Goal: Transaction & Acquisition: Obtain resource

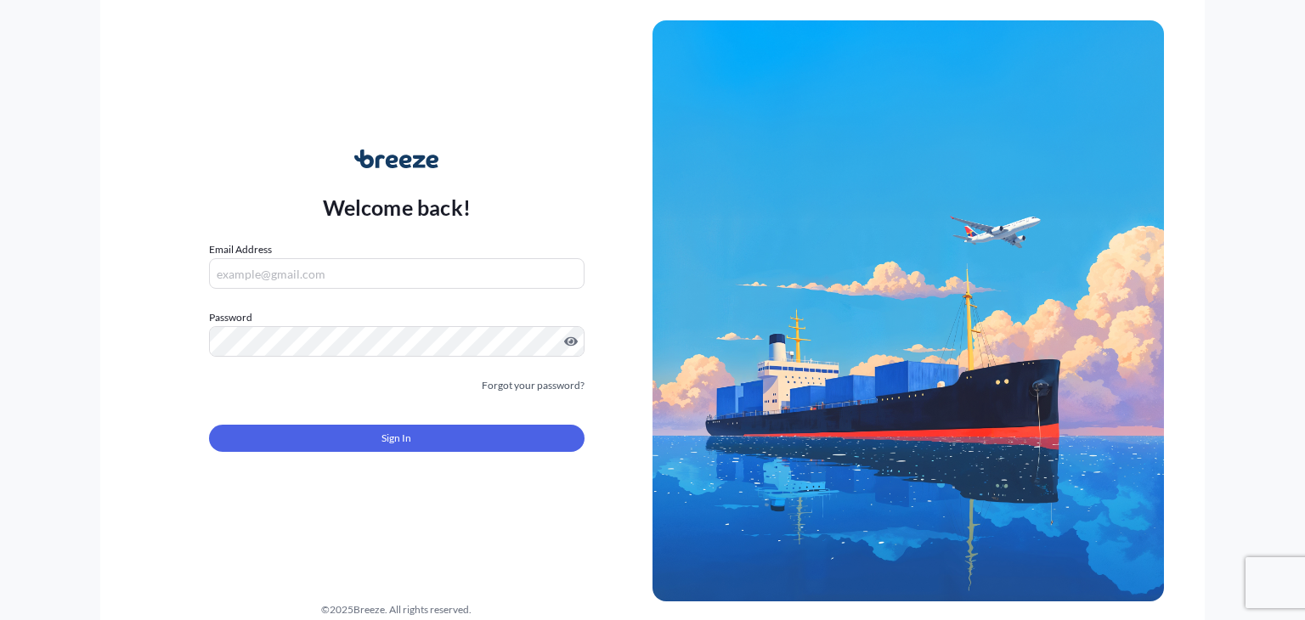
type input "[PERSON_NAME][EMAIL_ADDRESS][DOMAIN_NAME]"
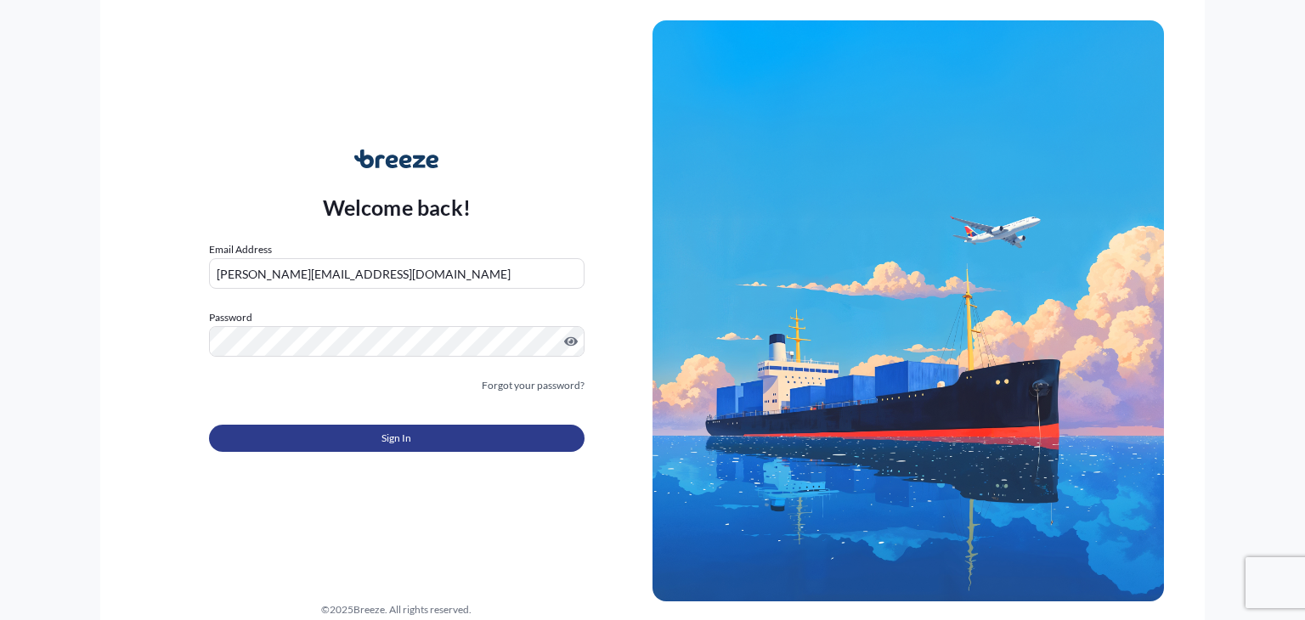
click at [364, 446] on button "Sign In" at bounding box center [396, 438] width 375 height 27
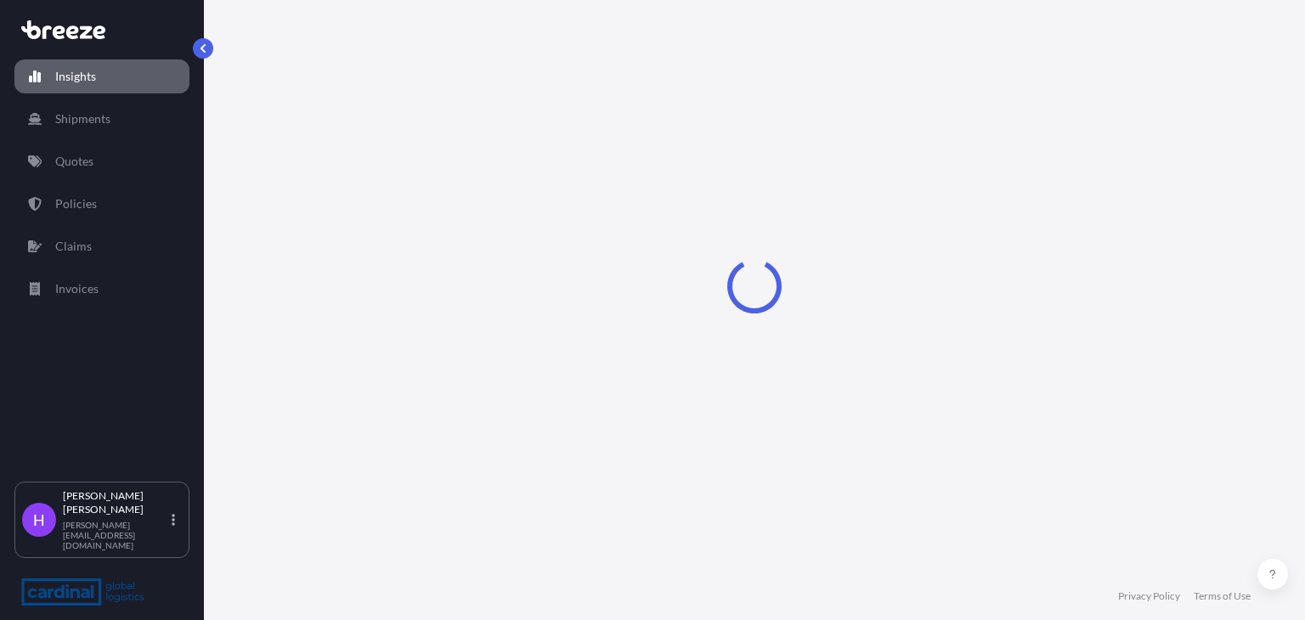
select select "2025"
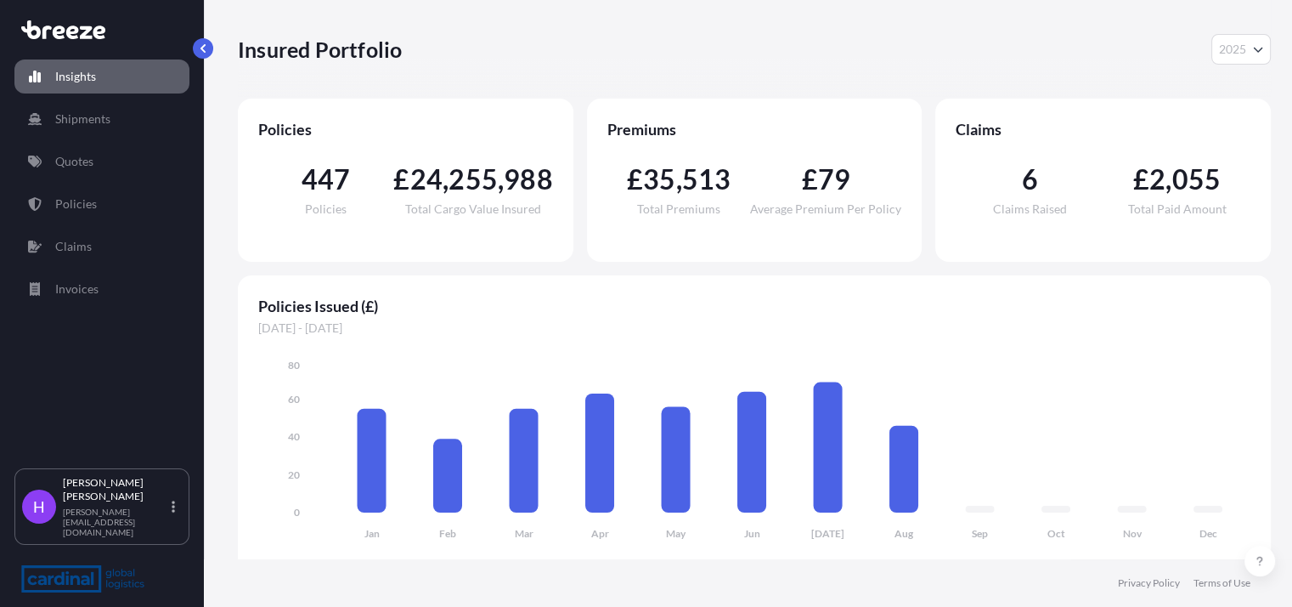
click at [1054, 69] on div "Insured Portfolio 2025 2025 2024 2023 2022" at bounding box center [754, 49] width 1033 height 99
click at [111, 196] on link "Policies" at bounding box center [101, 204] width 175 height 34
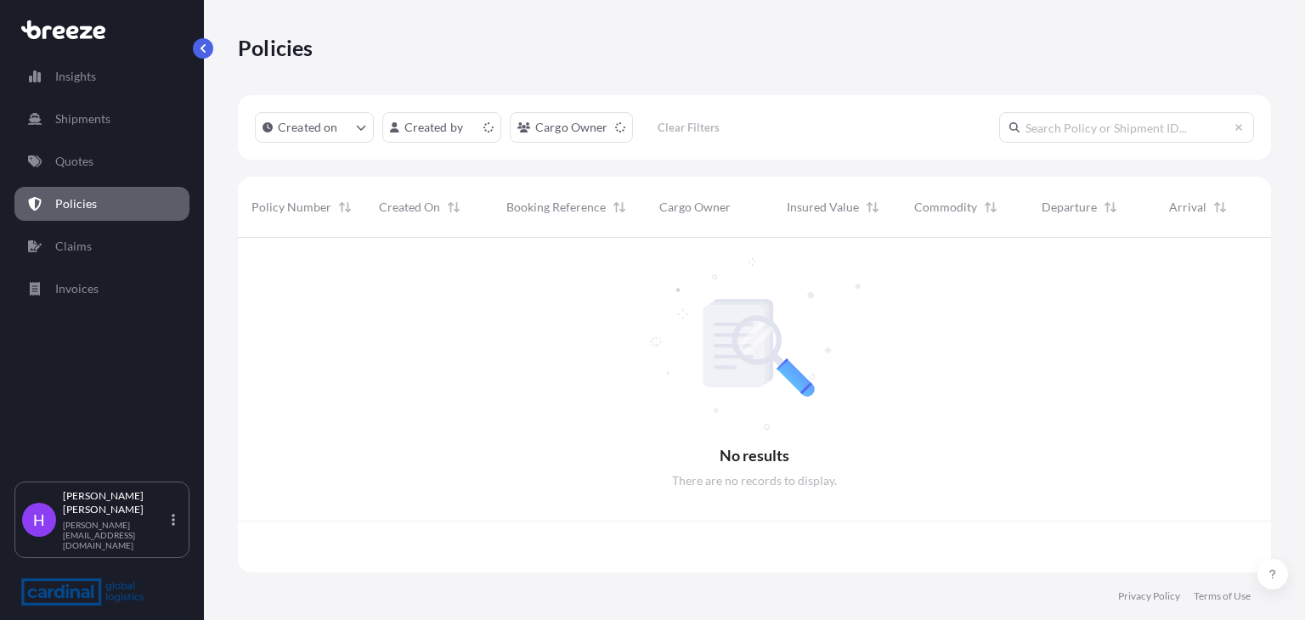
scroll to position [330, 1019]
click at [1066, 125] on input "text" at bounding box center [1126, 127] width 255 height 31
paste input "2PEO5070090"
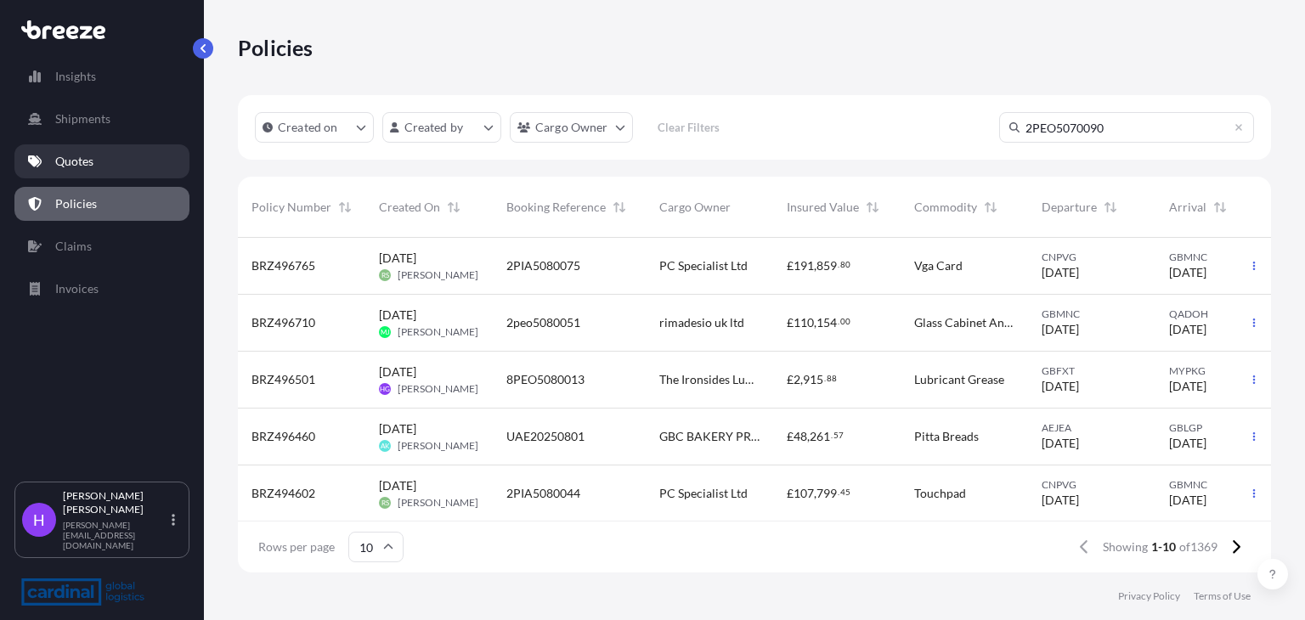
type input "2PEO5070090"
click at [67, 166] on p "Quotes" at bounding box center [74, 161] width 38 height 17
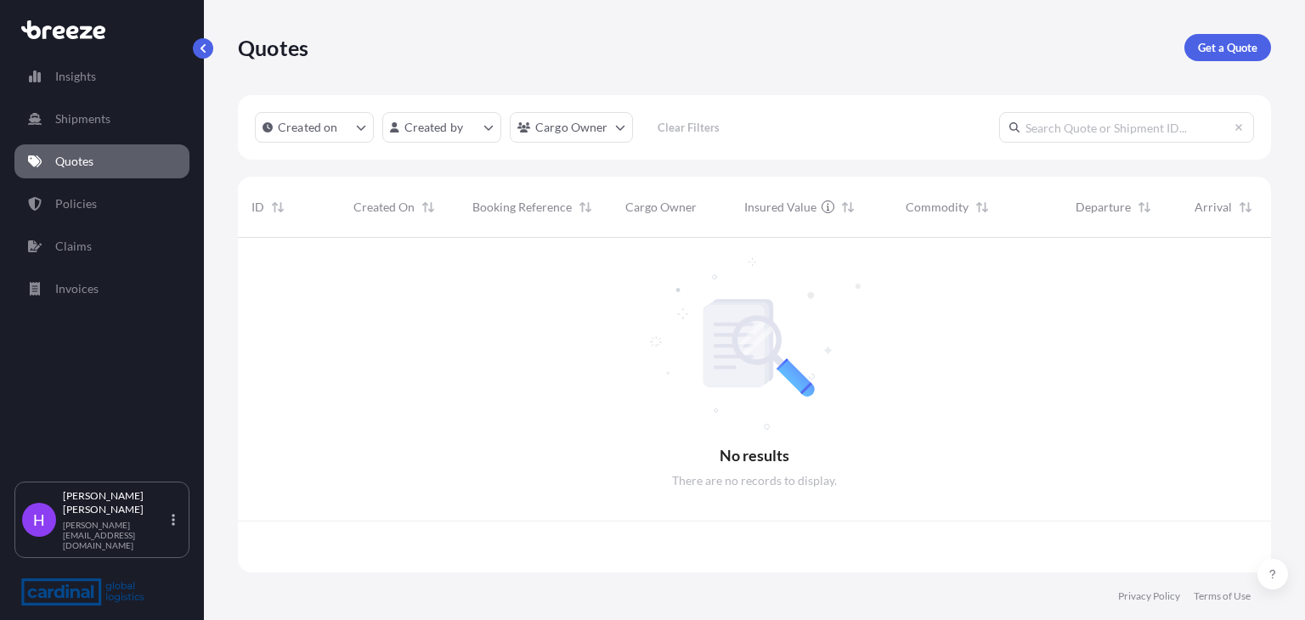
scroll to position [330, 1019]
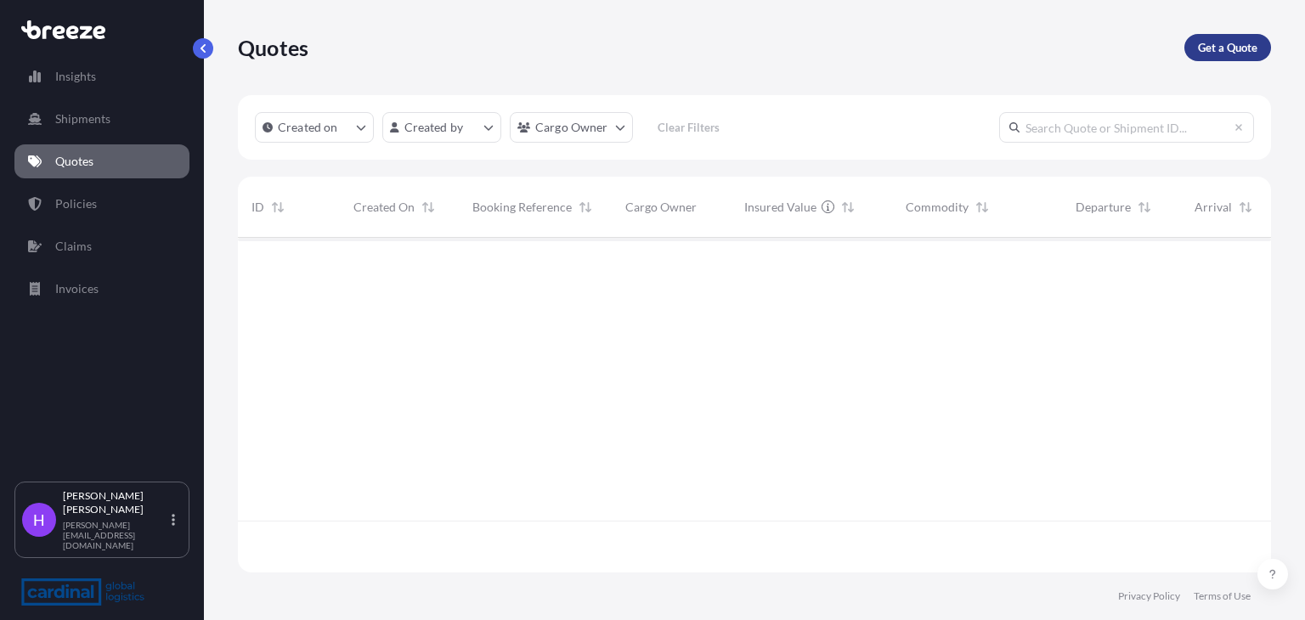
click at [1222, 54] on p "Get a Quote" at bounding box center [1227, 47] width 59 height 17
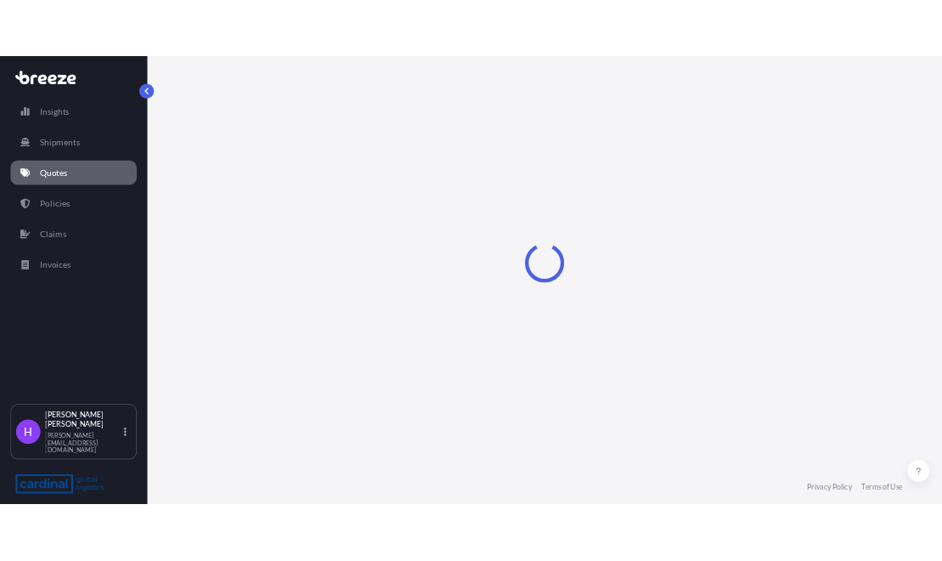
scroll to position [27, 0]
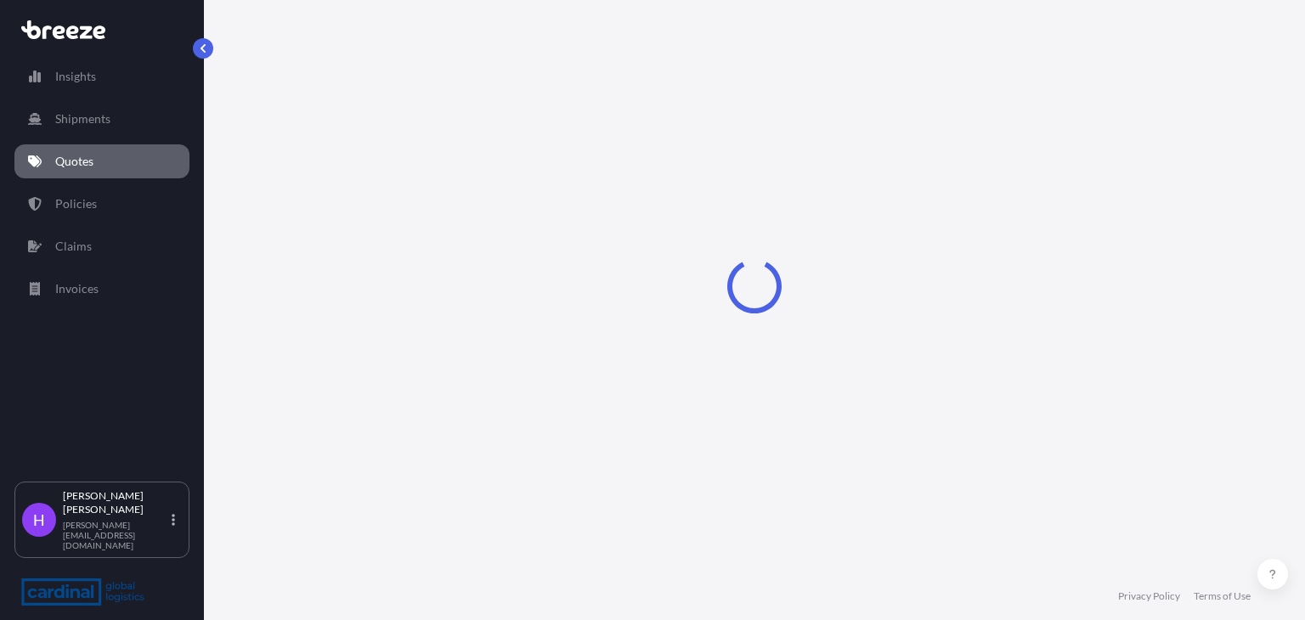
select select "Road"
select select "Sea"
select select "1"
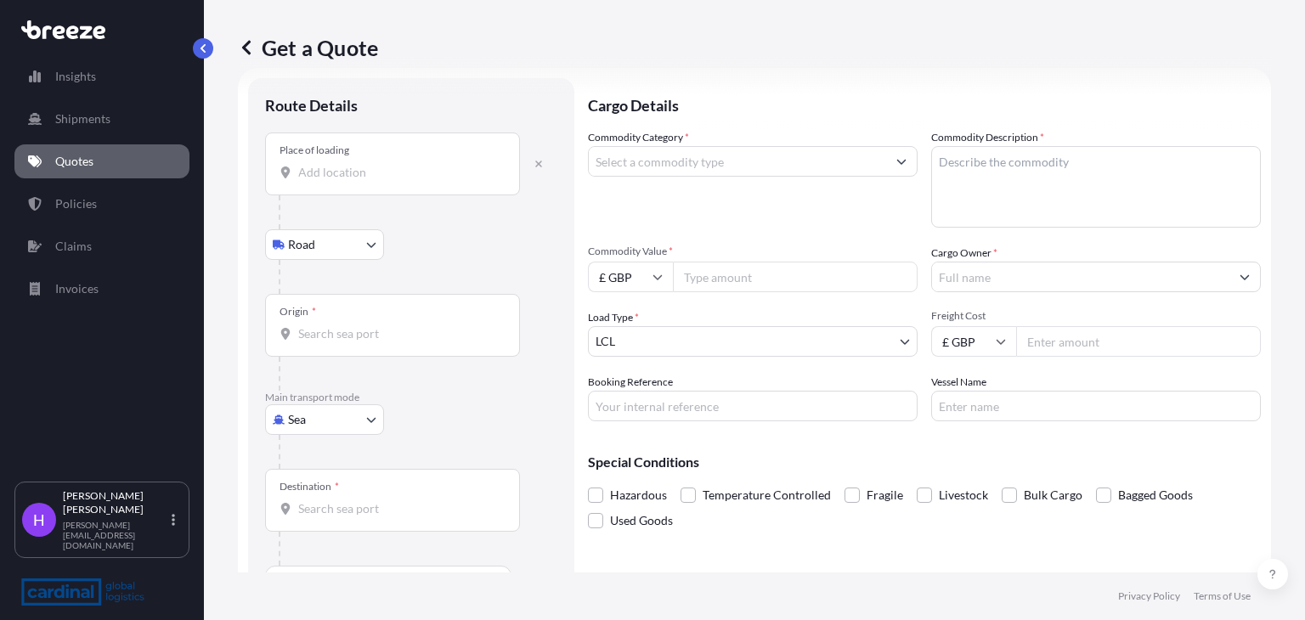
click at [313, 184] on div "Place of loading" at bounding box center [392, 164] width 255 height 63
click at [313, 181] on input "Place of loading" at bounding box center [398, 172] width 200 height 17
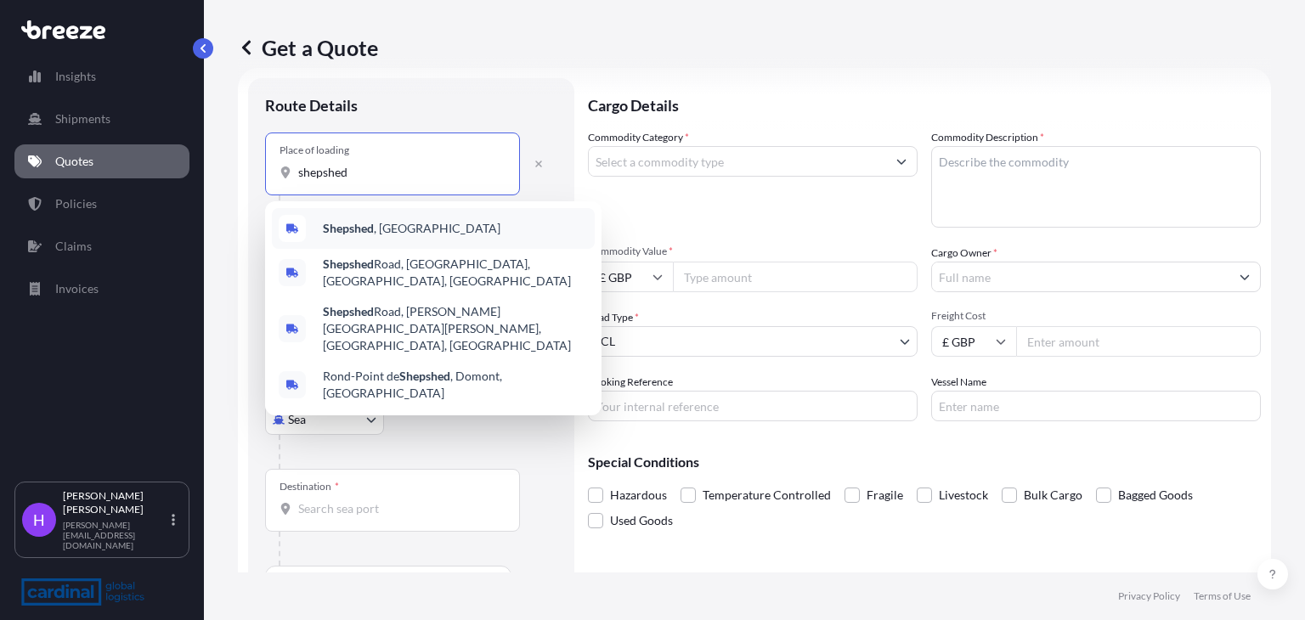
click at [343, 223] on b "Shepshed" at bounding box center [348, 228] width 51 height 14
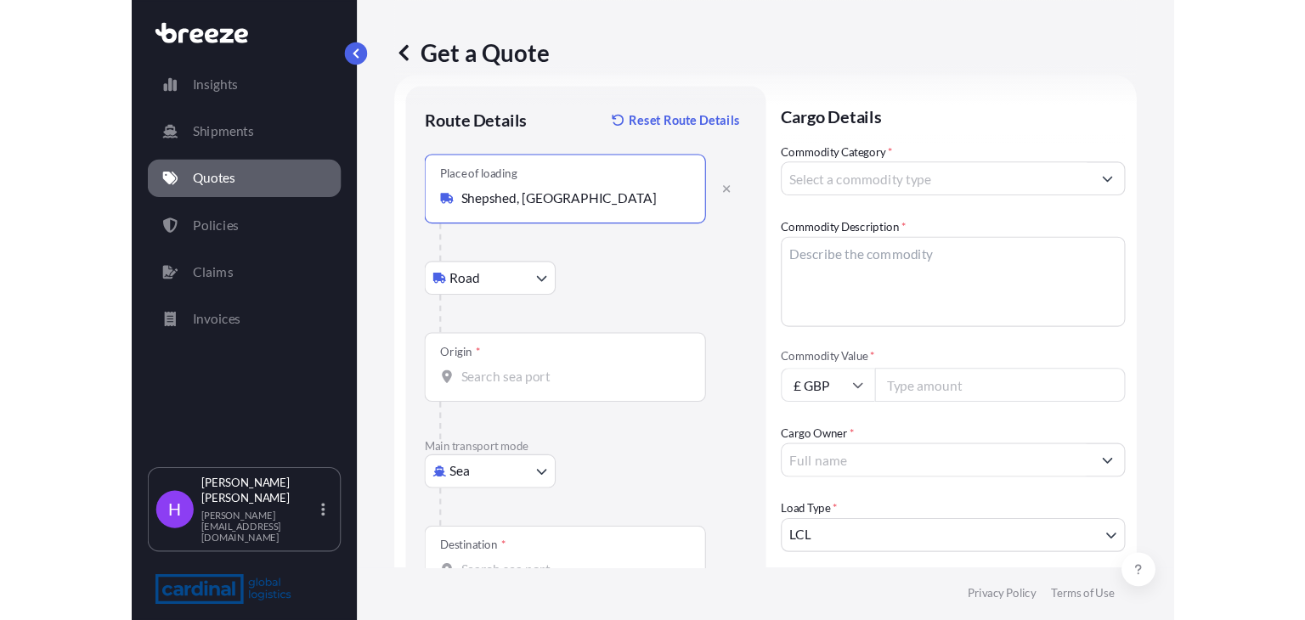
scroll to position [0, 0]
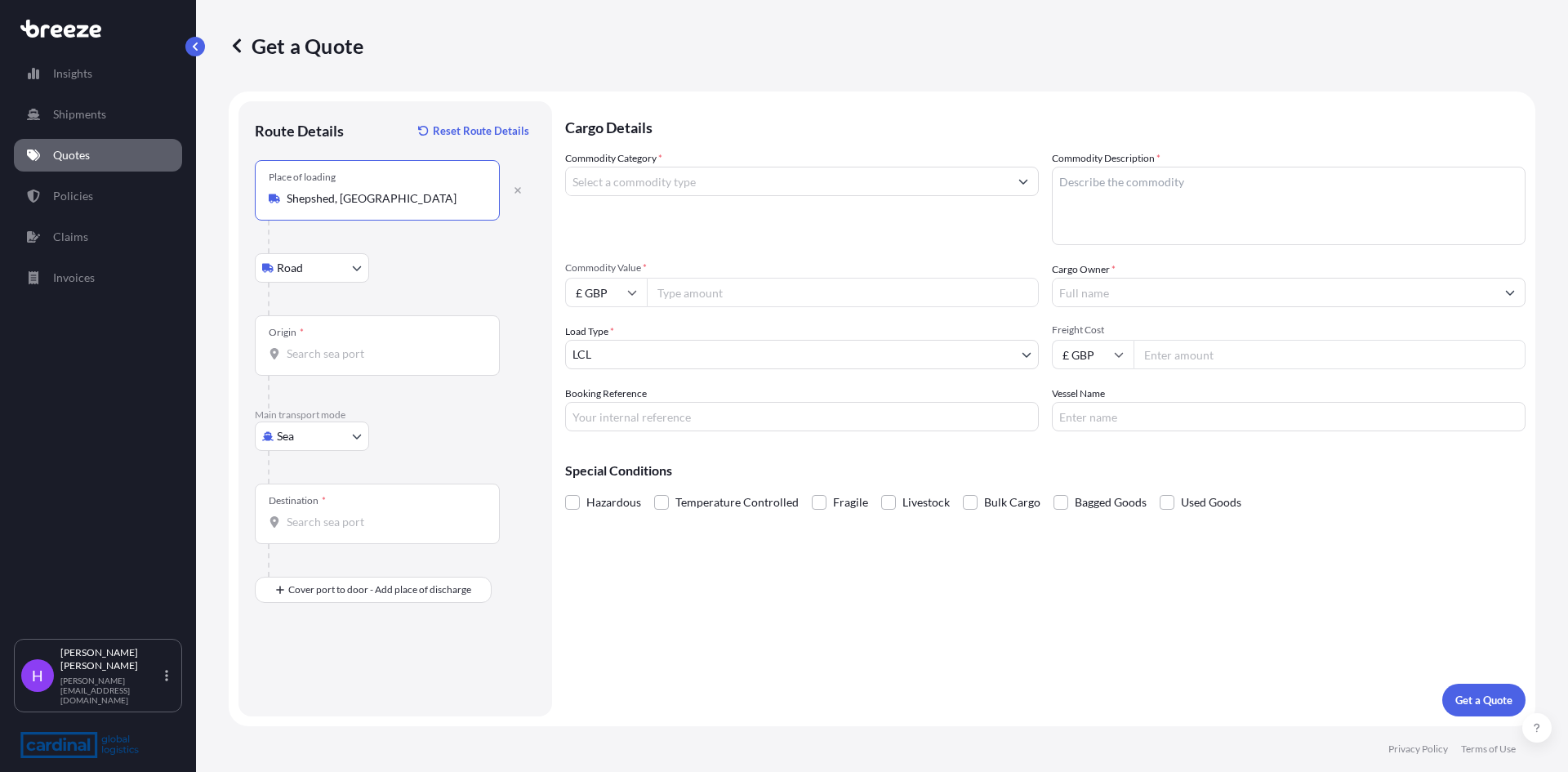
type input "Shepshed, [GEOGRAPHIC_DATA]"
click at [299, 350] on input "Origin *" at bounding box center [383, 353] width 192 height 16
type input ";"
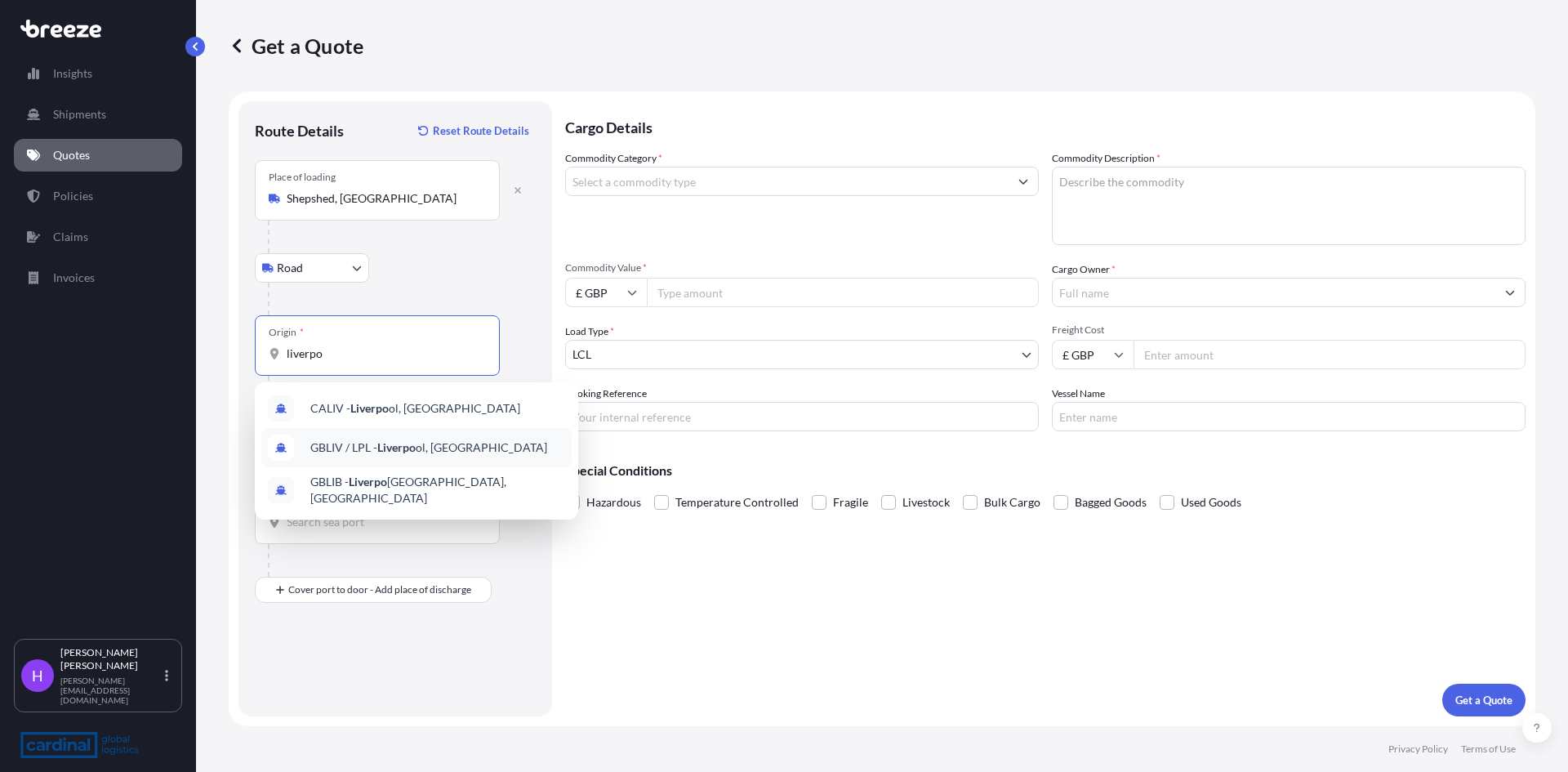
click at [350, 436] on div "GBLIV / LPL - Liverpo ol, [GEOGRAPHIC_DATA]" at bounding box center [416, 447] width 311 height 39
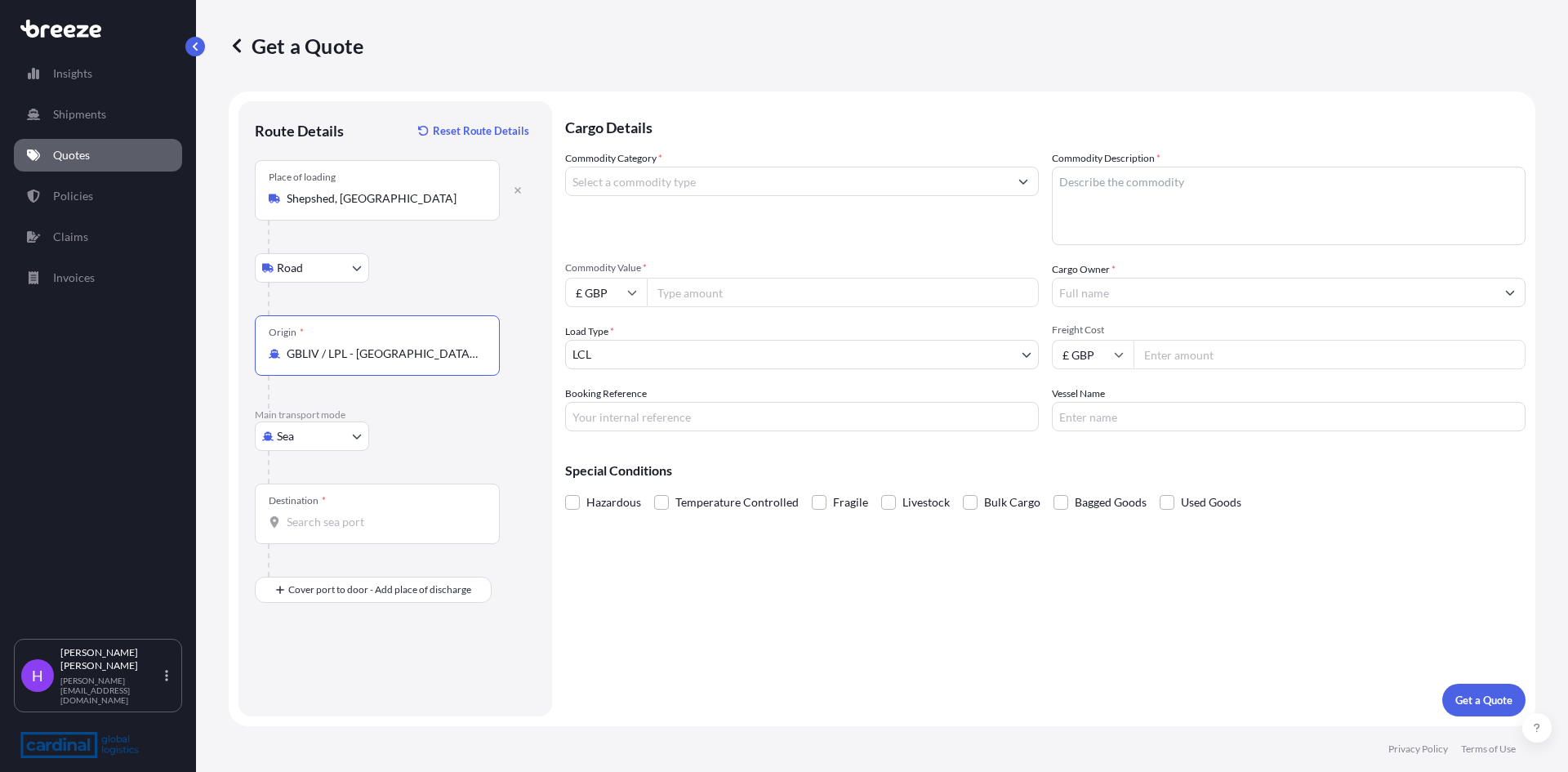
type input "GBLIV / LPL - [GEOGRAPHIC_DATA], [GEOGRAPHIC_DATA]"
click at [304, 525] on input "Destination *" at bounding box center [383, 521] width 192 height 16
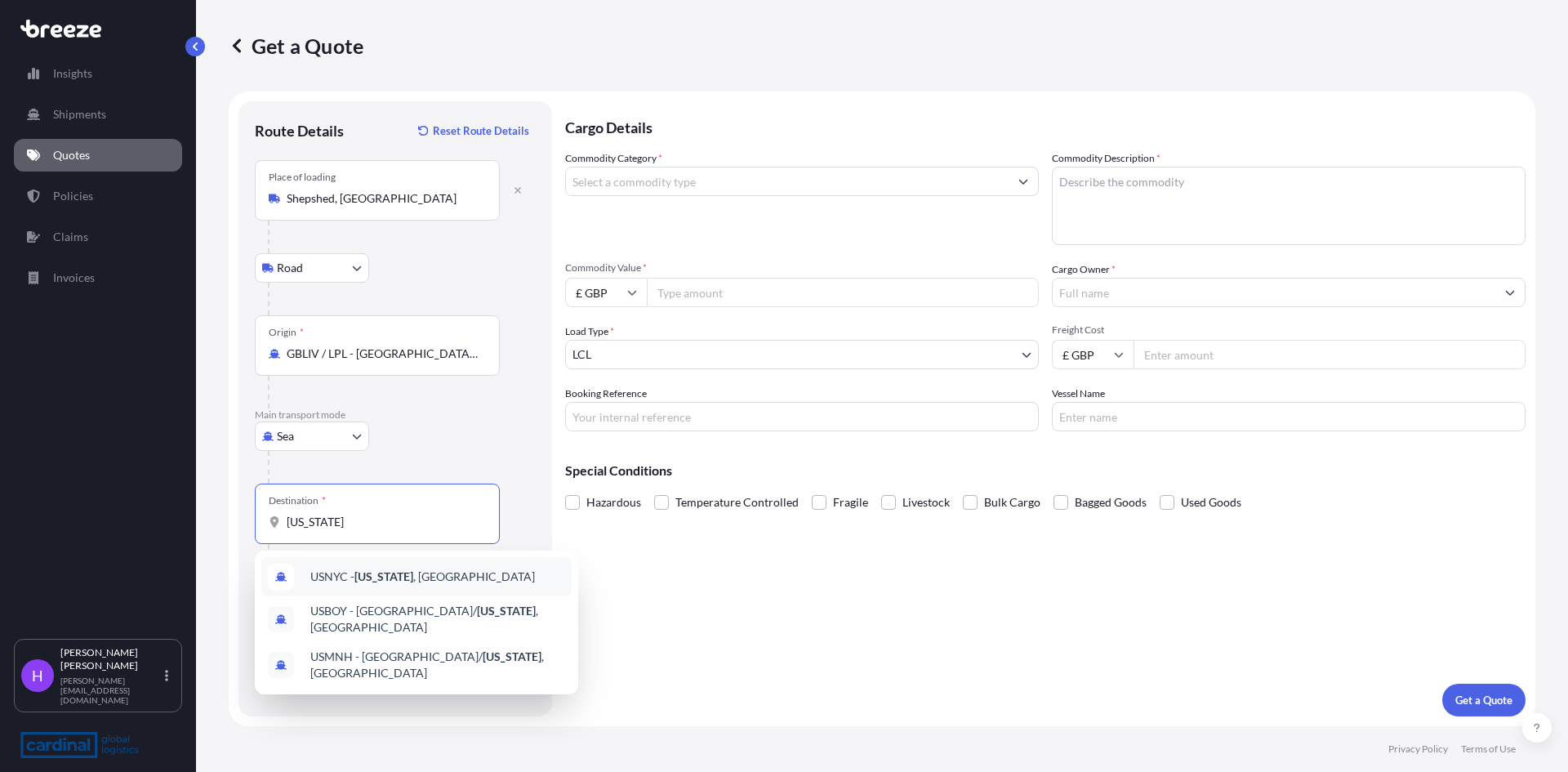
click at [350, 564] on div "USNYC - [US_STATE] , [GEOGRAPHIC_DATA]" at bounding box center [416, 576] width 311 height 39
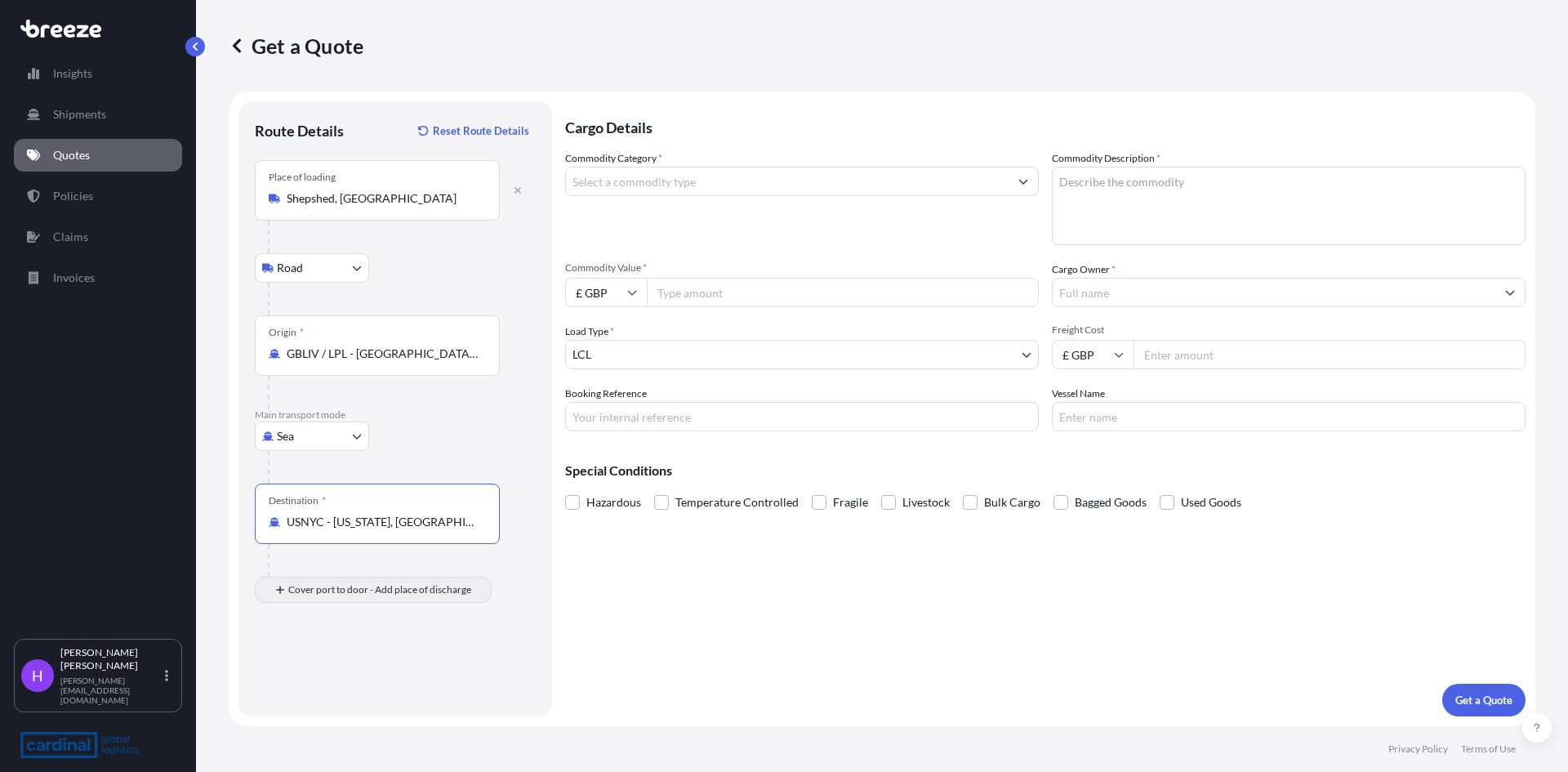
type input "USNYC - [US_STATE], [GEOGRAPHIC_DATA]"
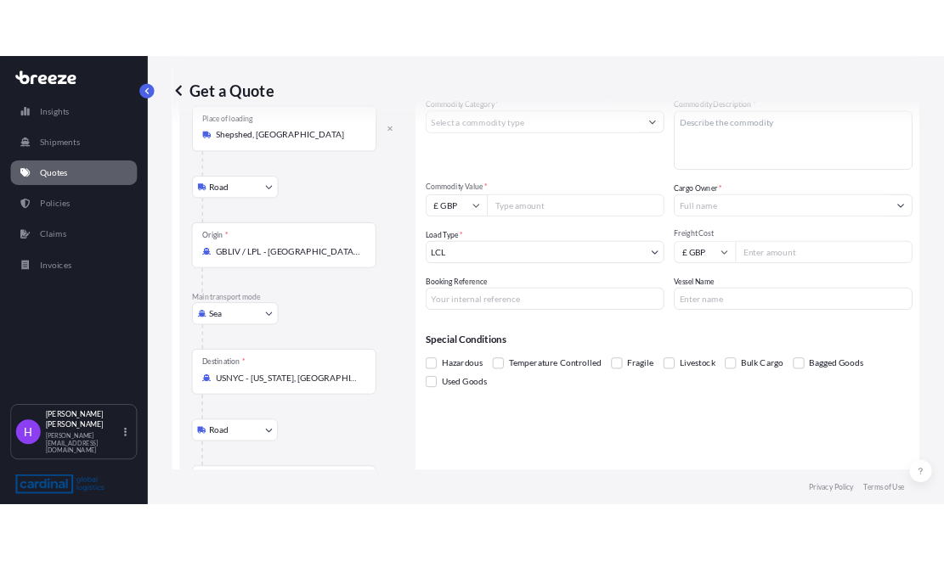
scroll to position [180, 0]
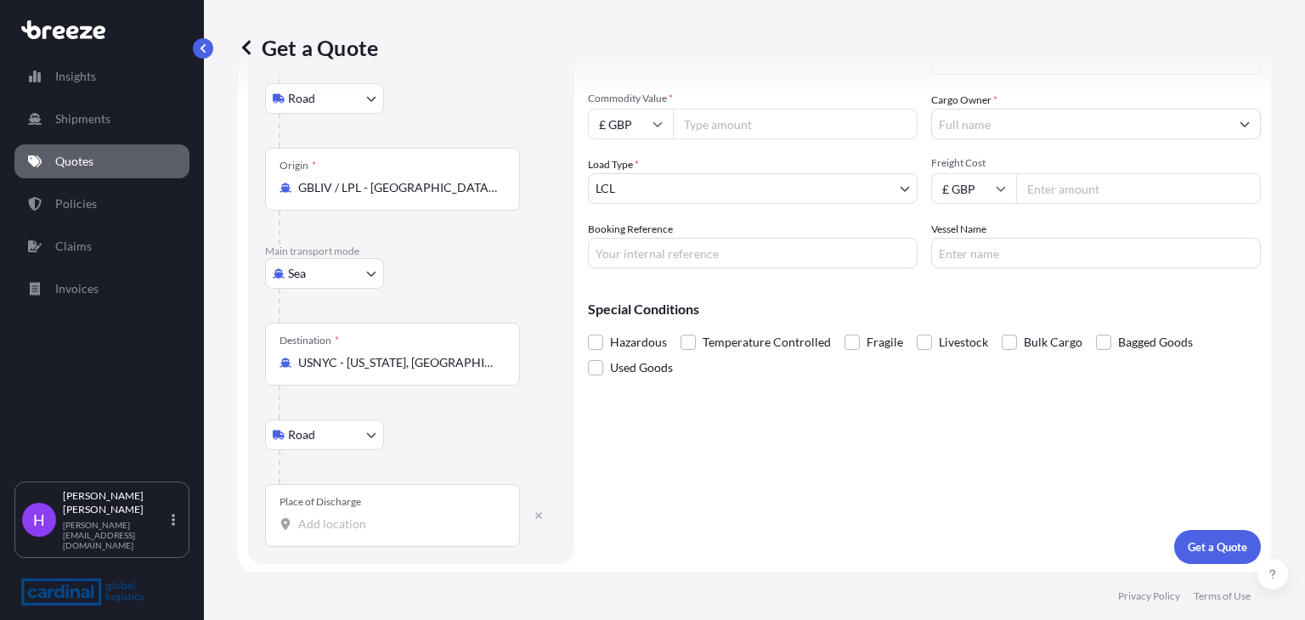
click at [336, 531] on div "Place of Discharge" at bounding box center [392, 515] width 255 height 63
click at [336, 531] on input "Place of Discharge" at bounding box center [398, 524] width 200 height 17
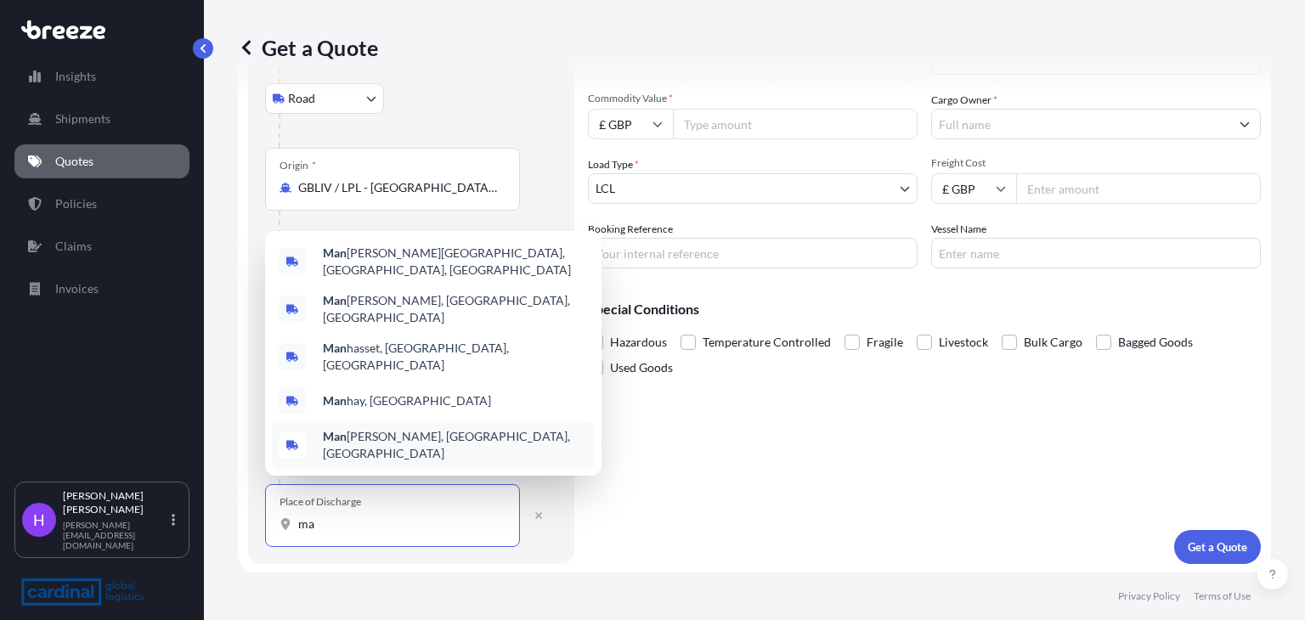
type input "m"
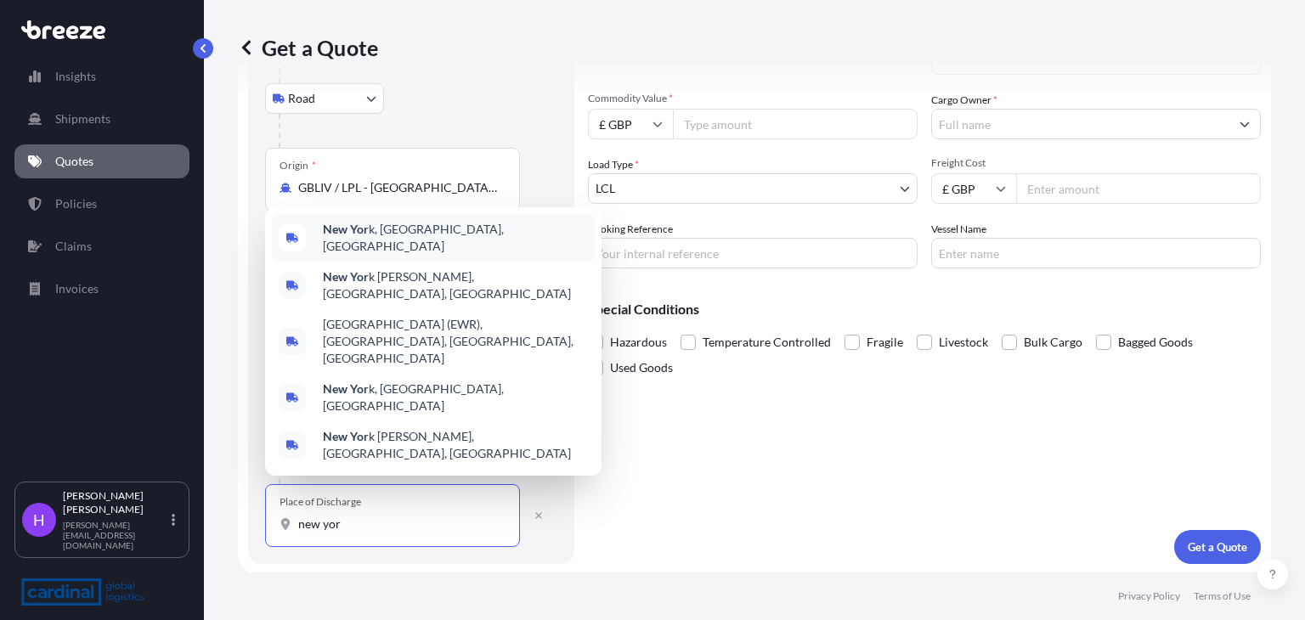
click at [391, 255] on span "New Yor k, [GEOGRAPHIC_DATA], [GEOGRAPHIC_DATA]" at bounding box center [455, 238] width 265 height 34
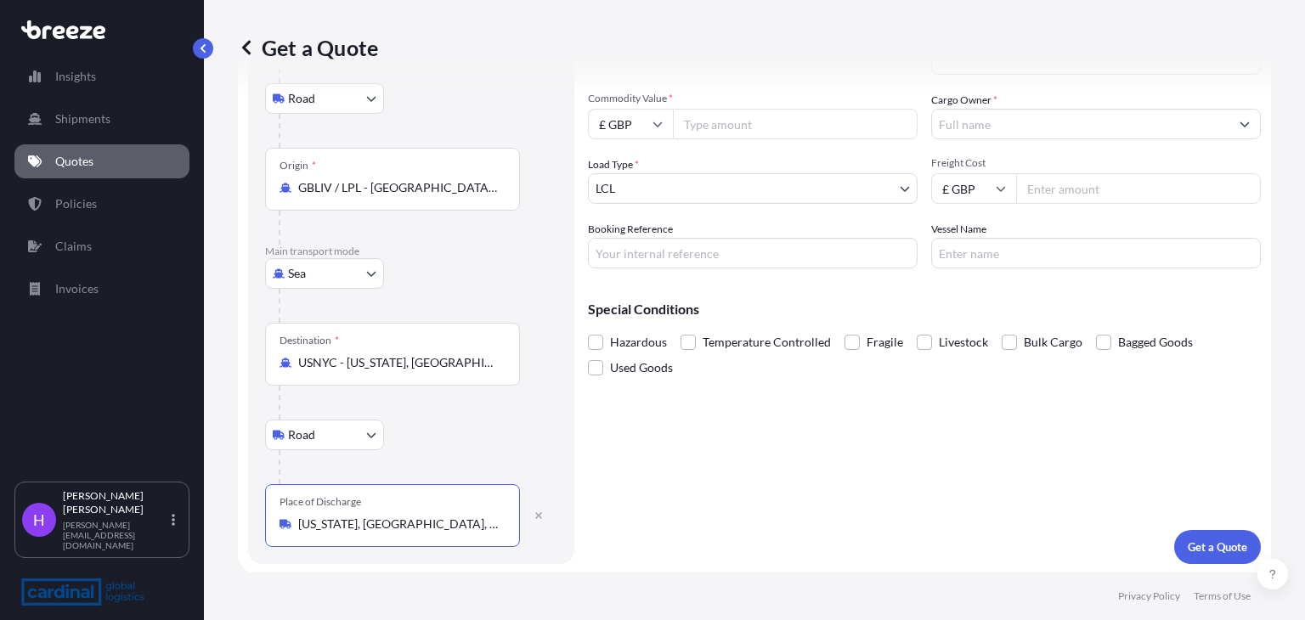
type input "[US_STATE], [GEOGRAPHIC_DATA], [GEOGRAPHIC_DATA]"
click at [719, 129] on input "Commodity Value *" at bounding box center [795, 124] width 245 height 31
type input "52270.60"
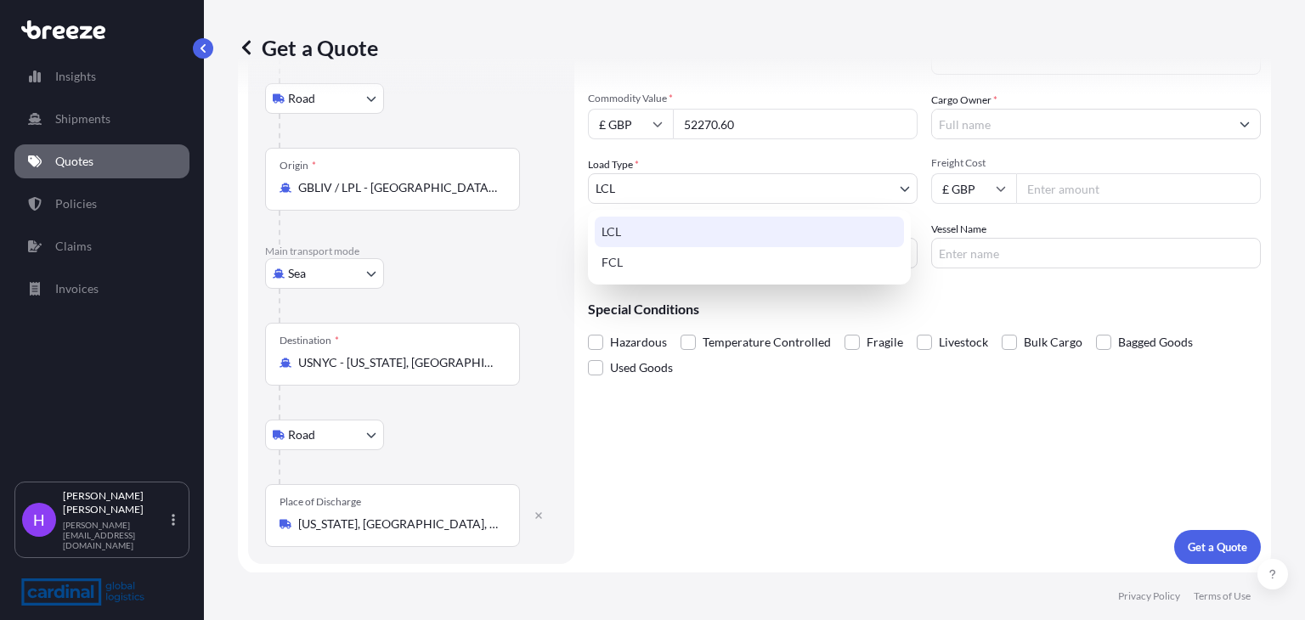
click at [682, 186] on body "Insights Shipments Quotes Policies Claims Invoices H [PERSON_NAME] [PERSON_NAME…" at bounding box center [652, 310] width 1305 height 620
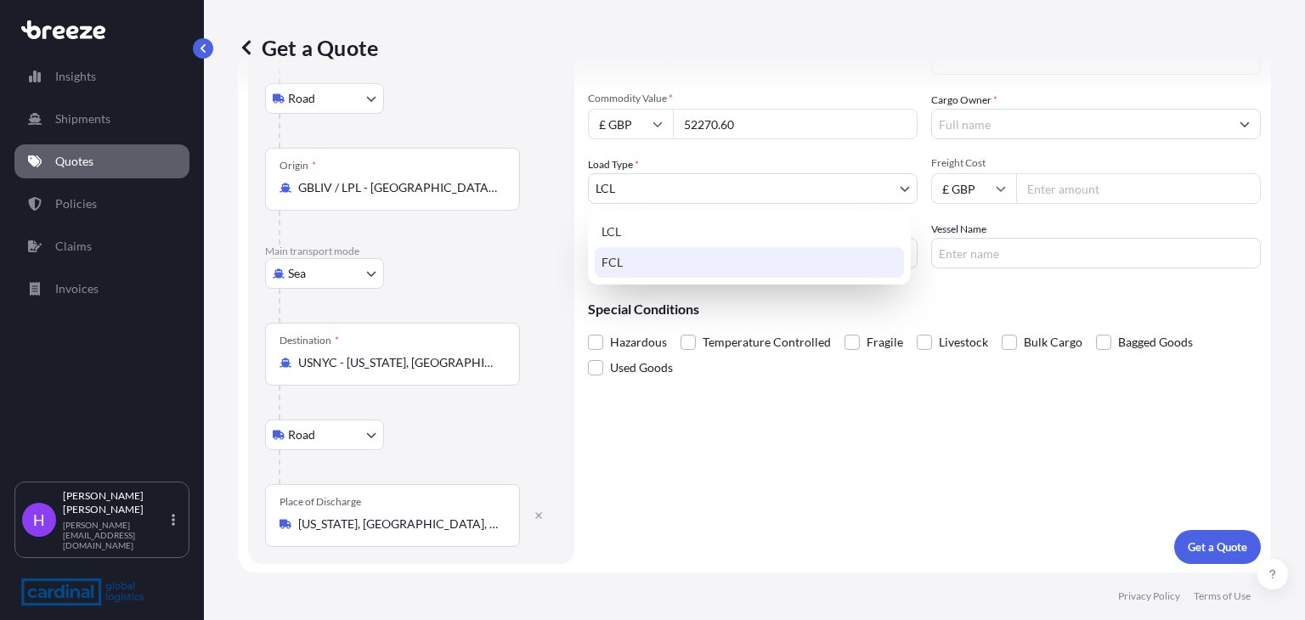
click at [642, 268] on div "FCL" at bounding box center [749, 262] width 309 height 31
select select "2"
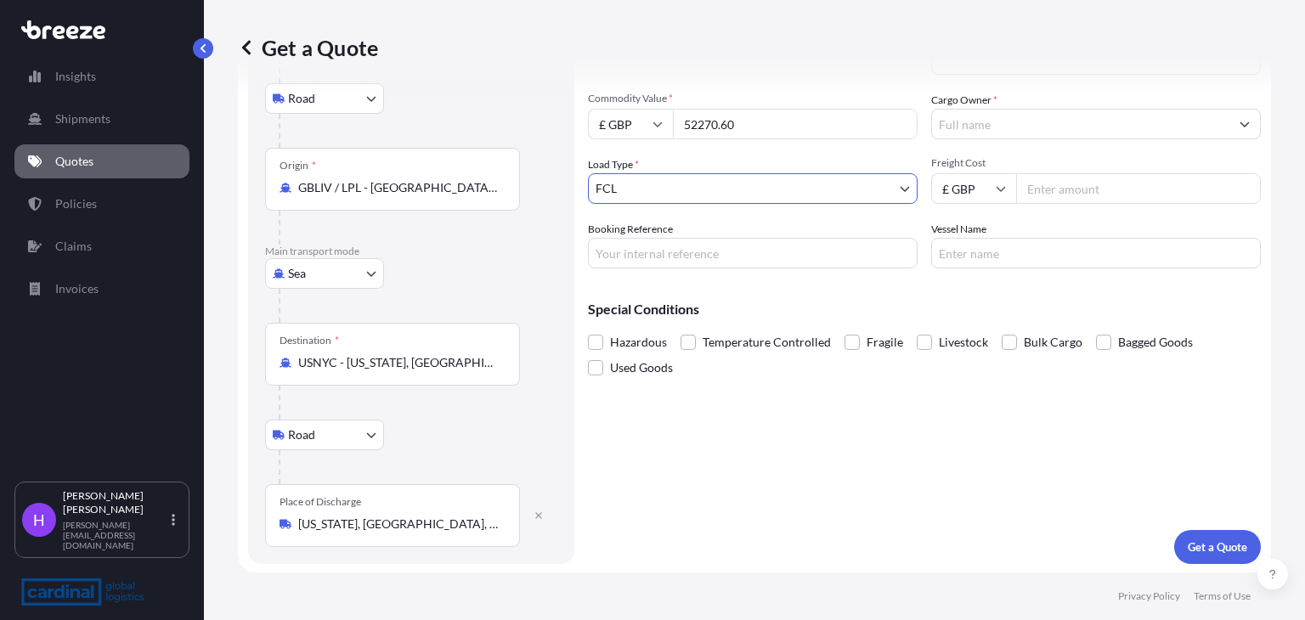
click at [1057, 195] on input "Freight Cost" at bounding box center [1138, 188] width 245 height 31
click at [1050, 189] on input "Freight Cost" at bounding box center [1138, 188] width 245 height 31
type input "4670"
click at [958, 121] on input "Cargo Owner *" at bounding box center [1080, 124] width 297 height 31
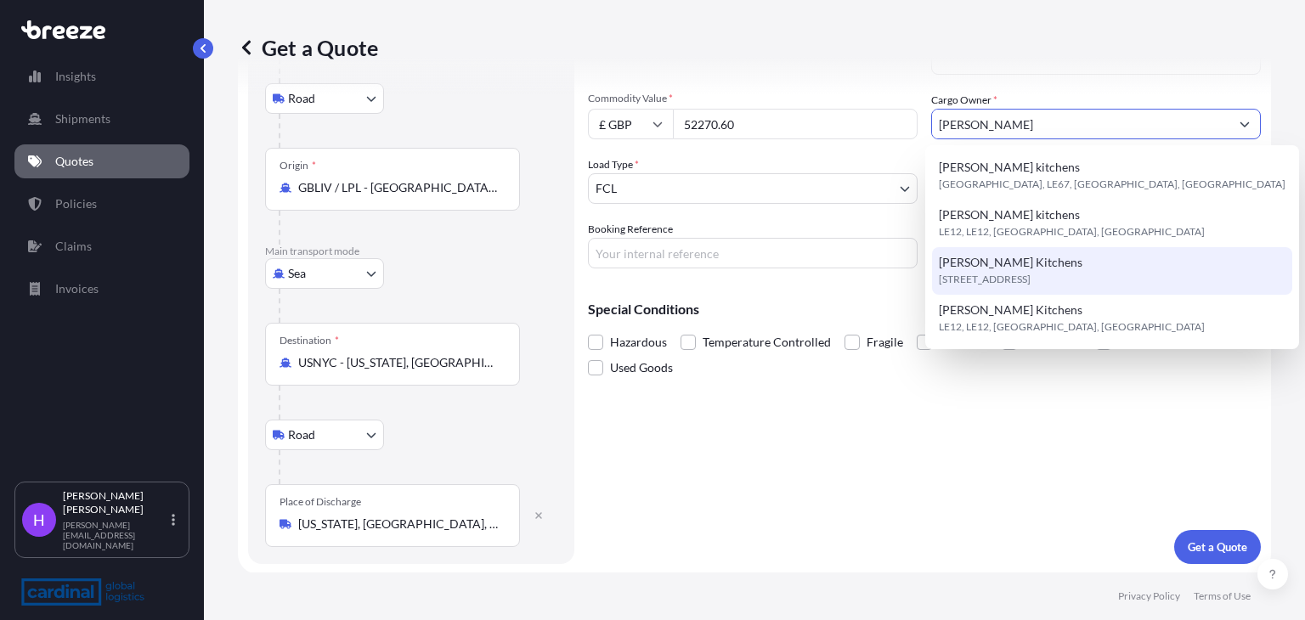
click at [985, 271] on span "[STREET_ADDRESS]" at bounding box center [985, 279] width 92 height 17
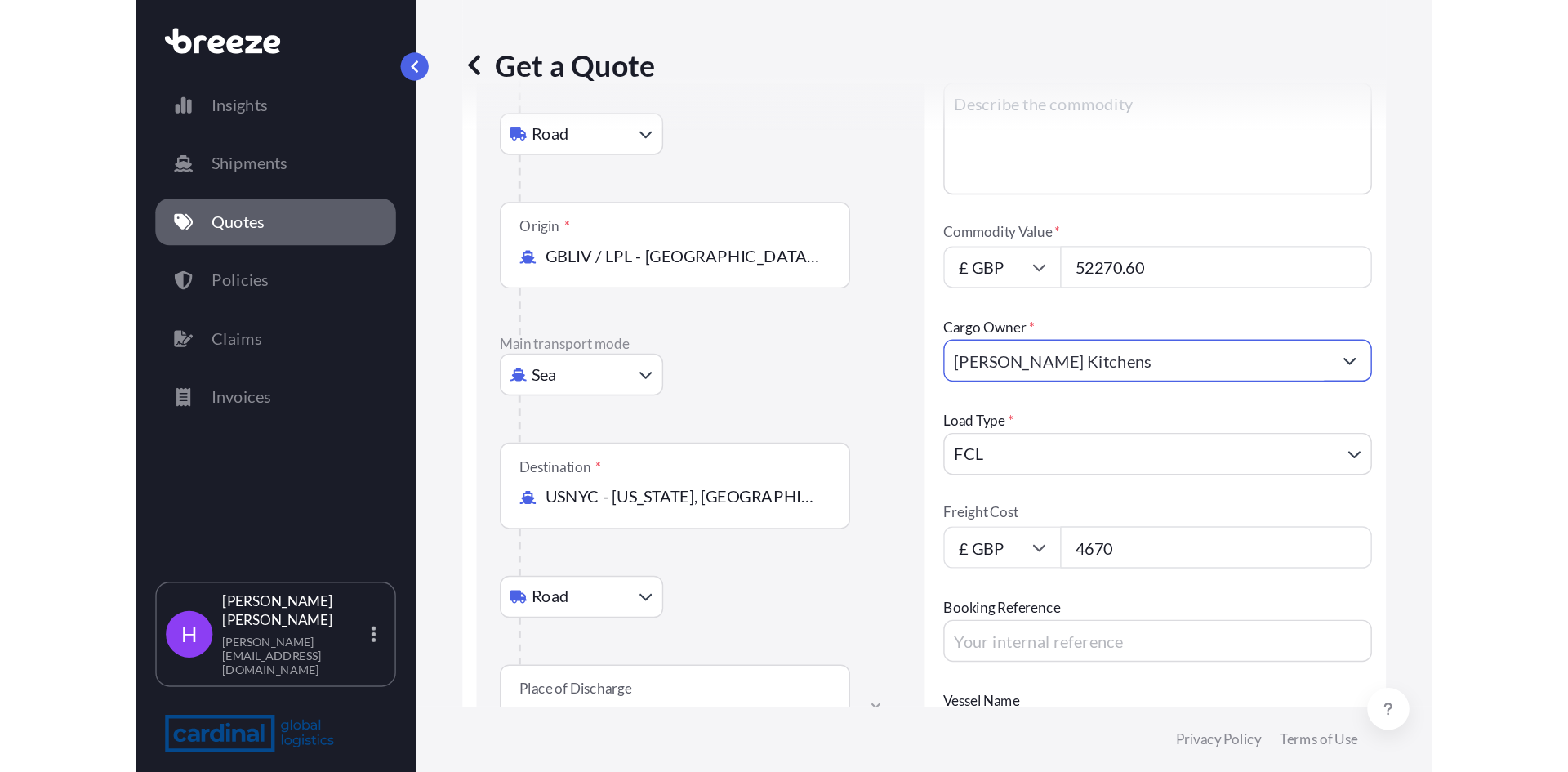
scroll to position [0, 0]
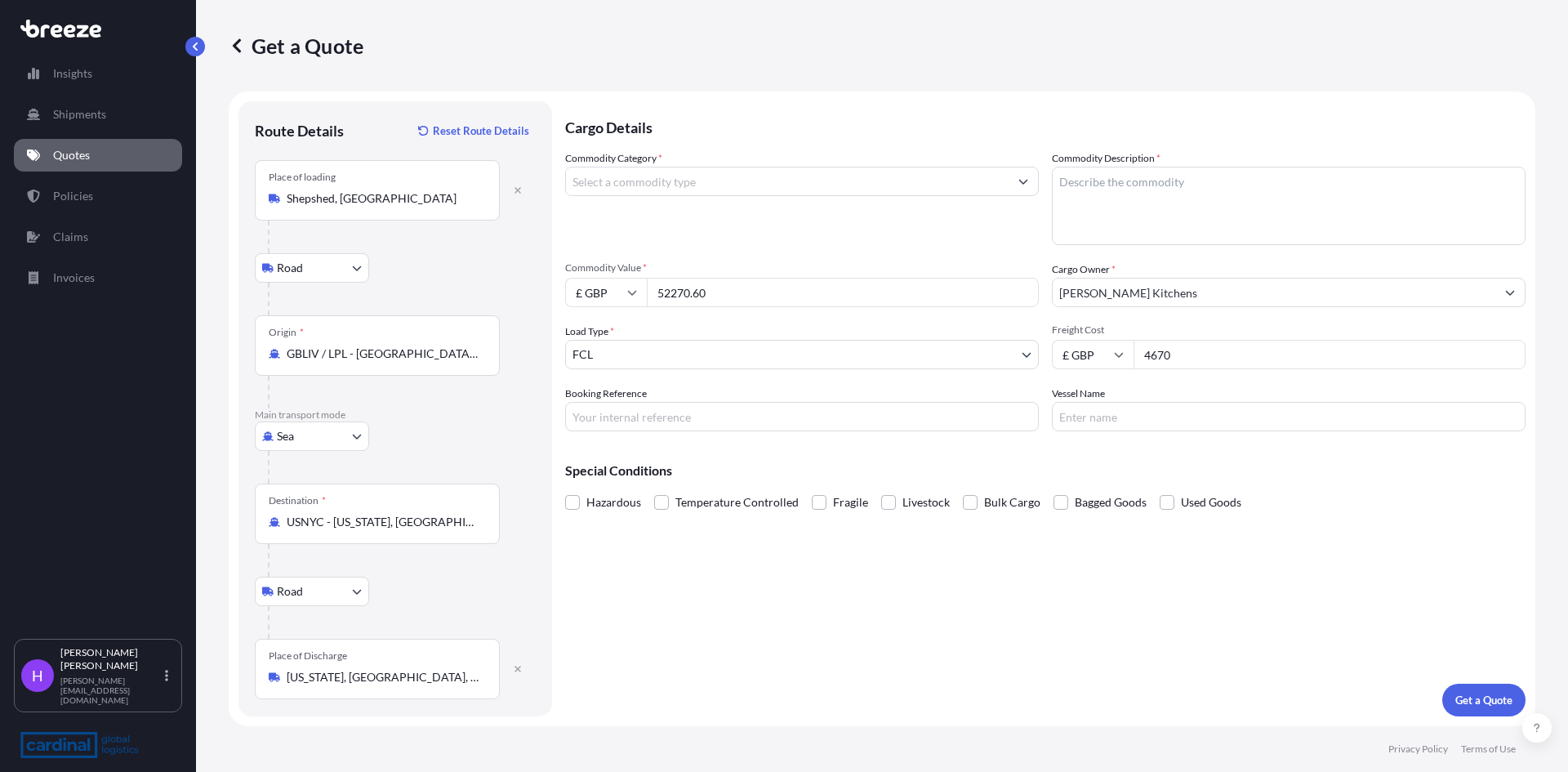
paste input "ATLANTIC STAR"
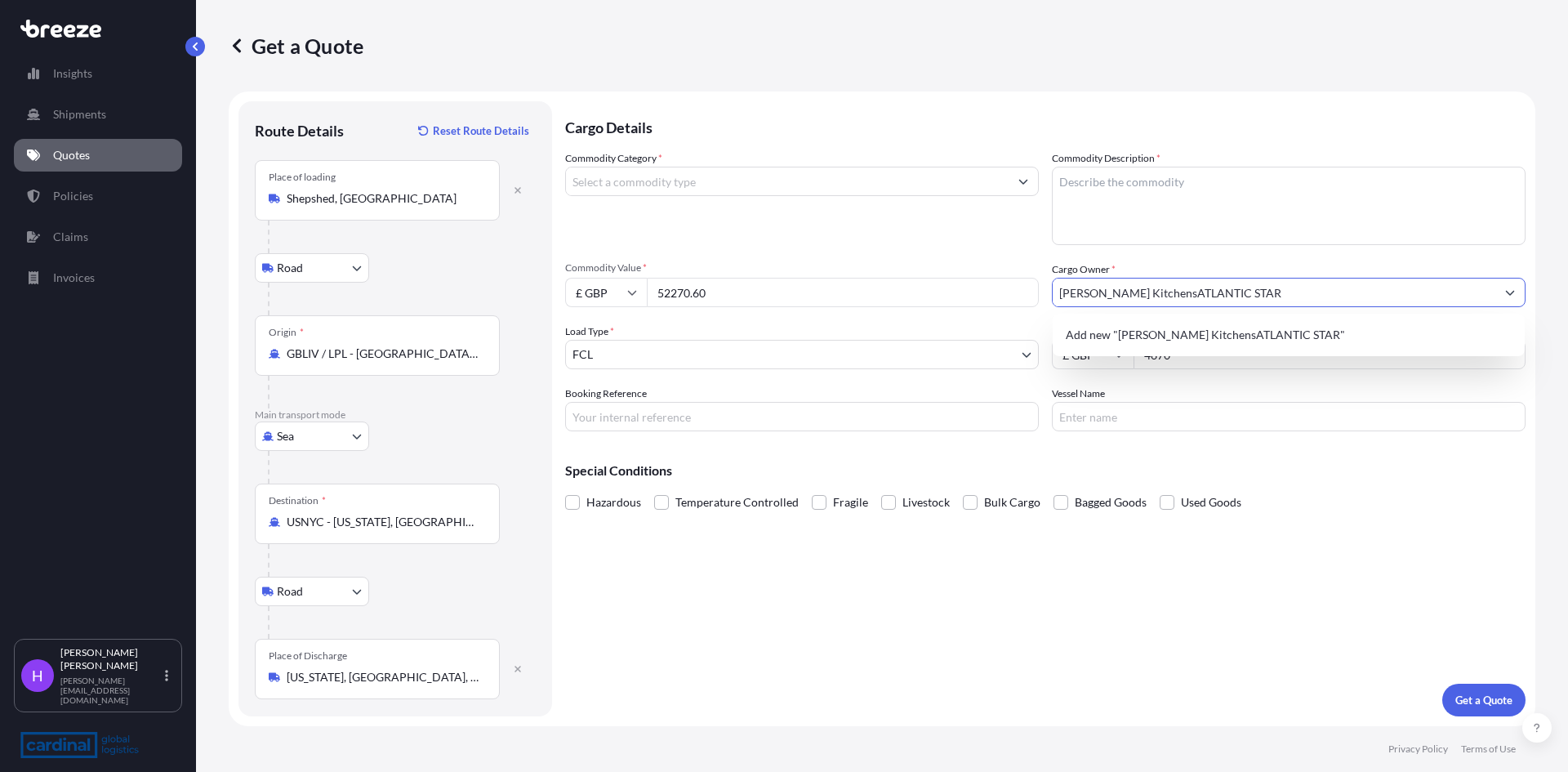
drag, startPoint x: 1251, startPoint y: 293, endPoint x: 1136, endPoint y: 285, distance: 115.3
click at [1136, 285] on input "[PERSON_NAME] KitchensATLANTIC STAR" at bounding box center [1274, 292] width 442 height 30
type input "[PERSON_NAME] Kitchens"
click at [1136, 413] on input "Vessel Name" at bounding box center [1288, 416] width 474 height 30
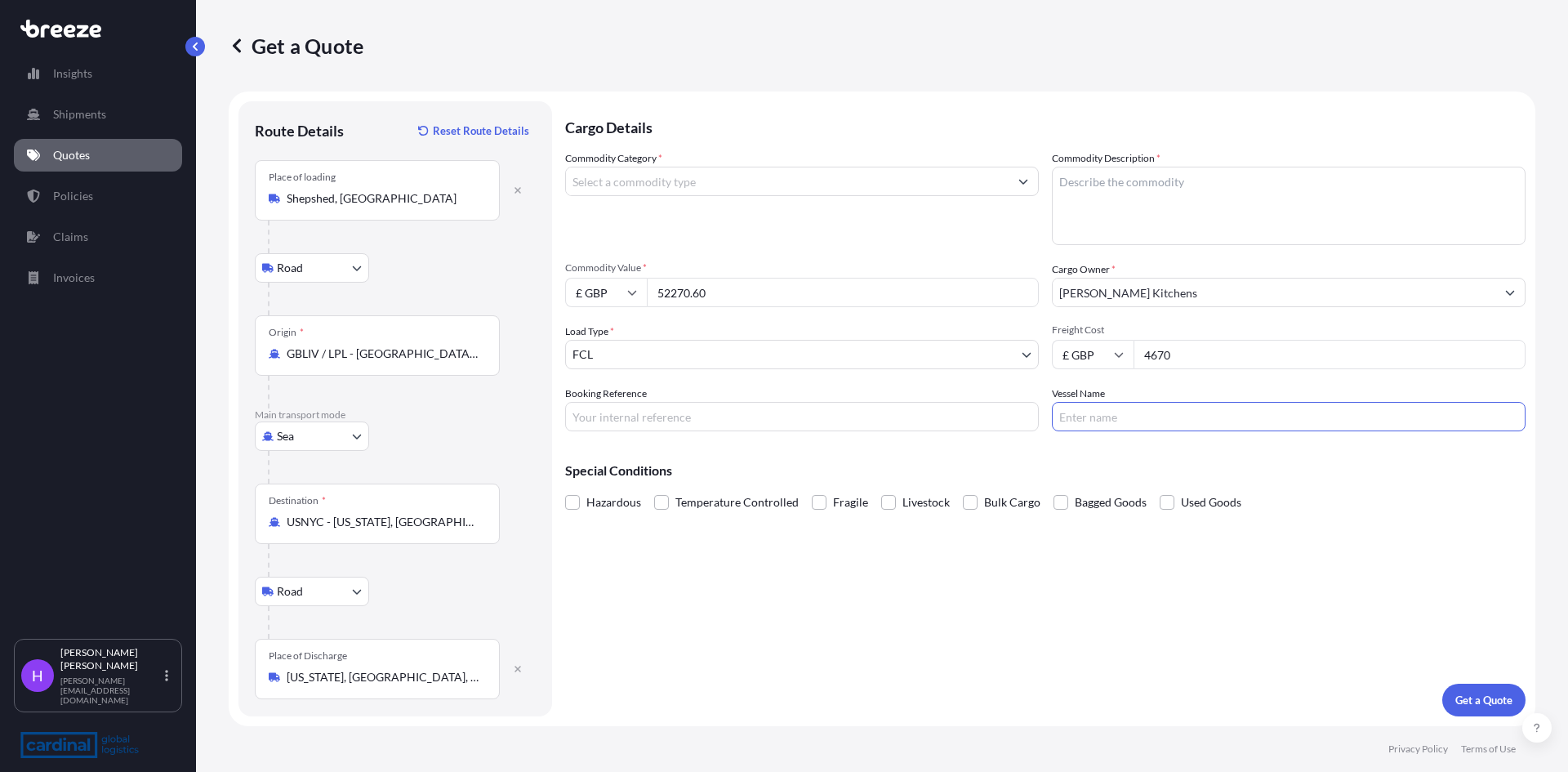
paste input "ATLANTIC STAR"
type input "ATLANTIC STAR"
click at [615, 408] on input "Booking Reference" at bounding box center [802, 416] width 474 height 30
type input "2PEO5070090"
drag, startPoint x: 643, startPoint y: 184, endPoint x: 627, endPoint y: 174, distance: 18.9
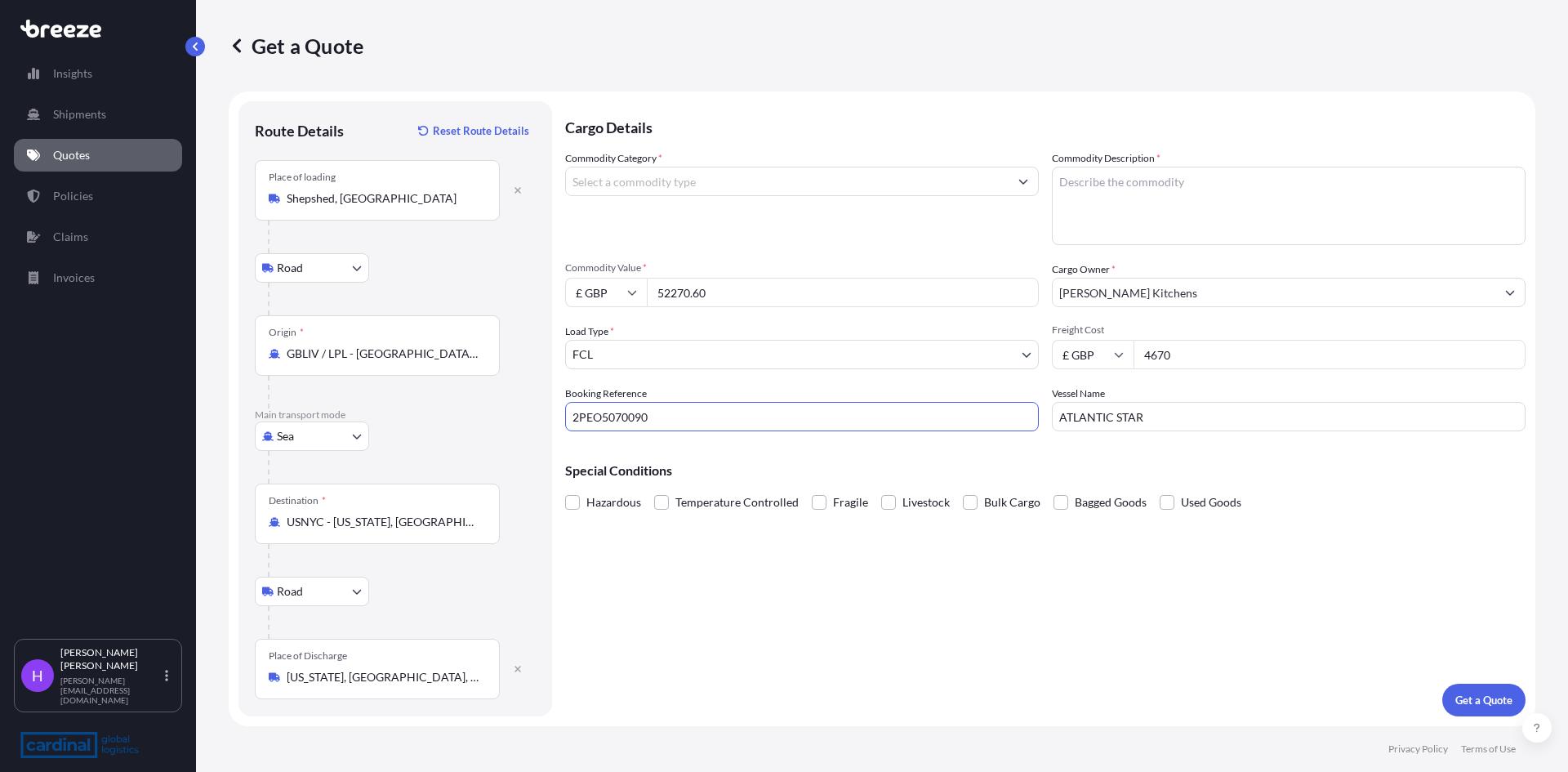
click at [643, 183] on input "Commodity Category *" at bounding box center [787, 181] width 442 height 30
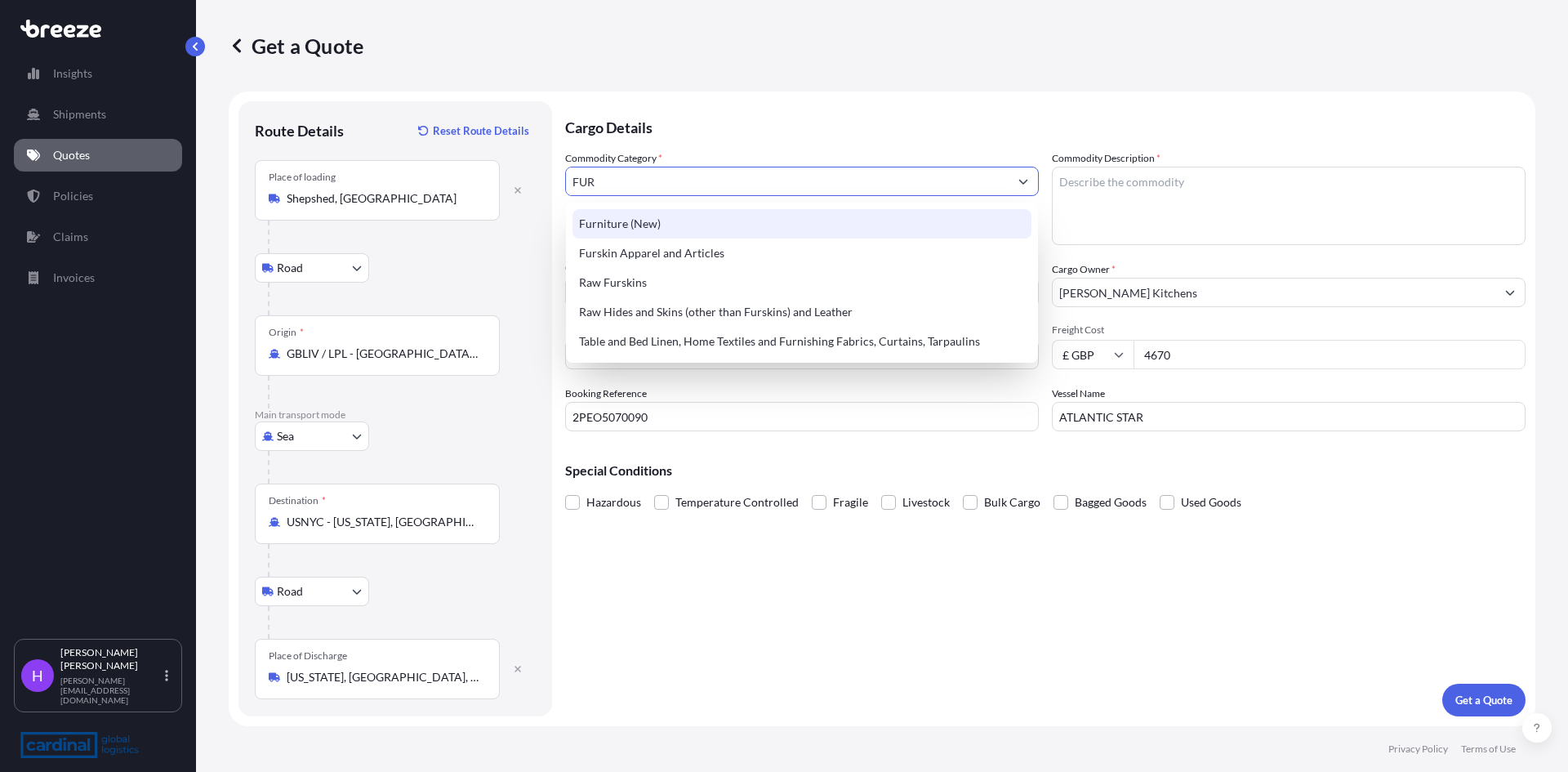
click at [657, 228] on div "Furniture (New)" at bounding box center [801, 223] width 459 height 30
type input "Furniture (New)"
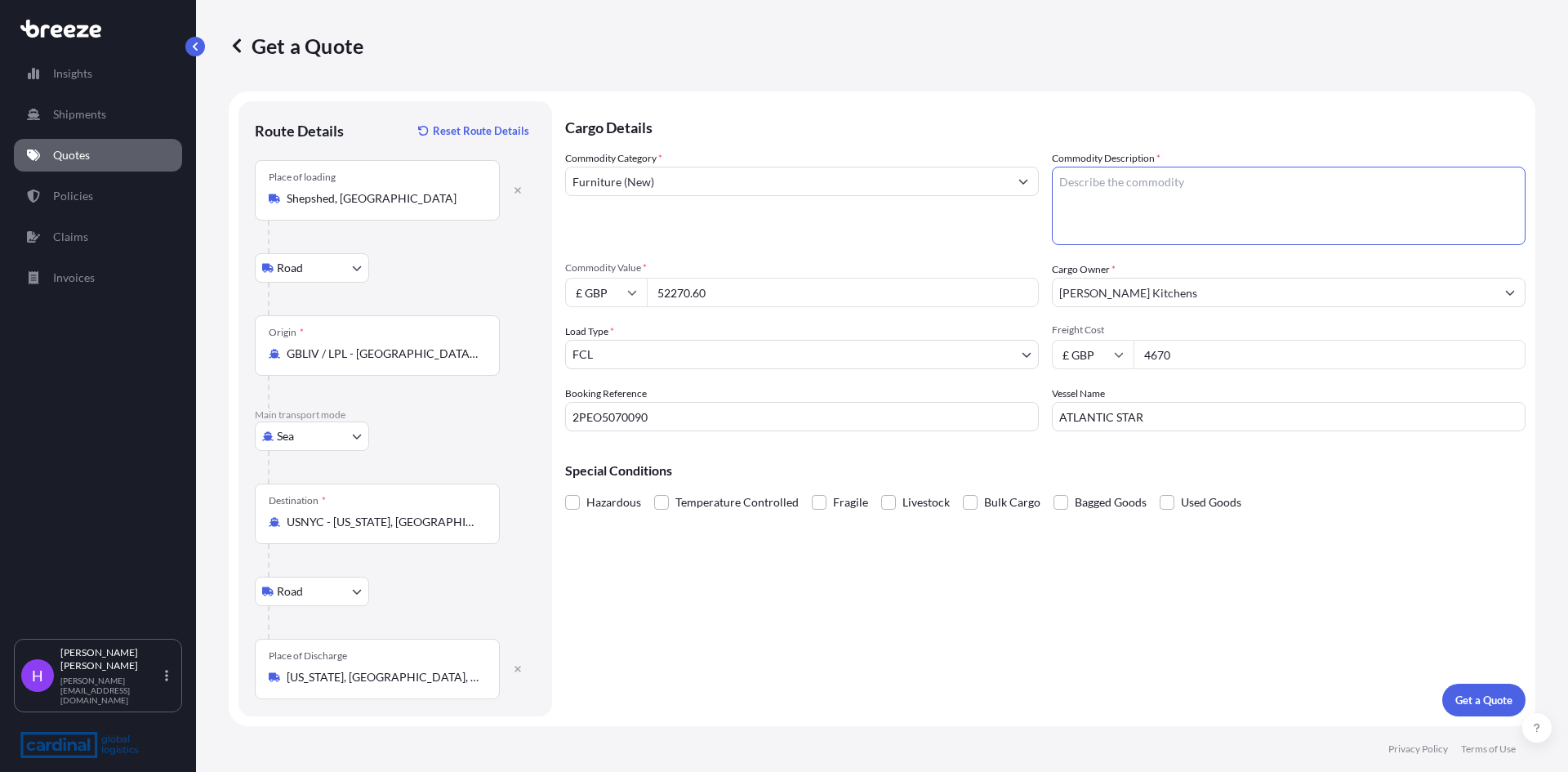
click at [1171, 187] on textarea "Commodity Description *" at bounding box center [1288, 206] width 474 height 79
type textarea "Kitchen Furniture"
click at [1254, 595] on p "Get a Quote" at bounding box center [1483, 699] width 57 height 16
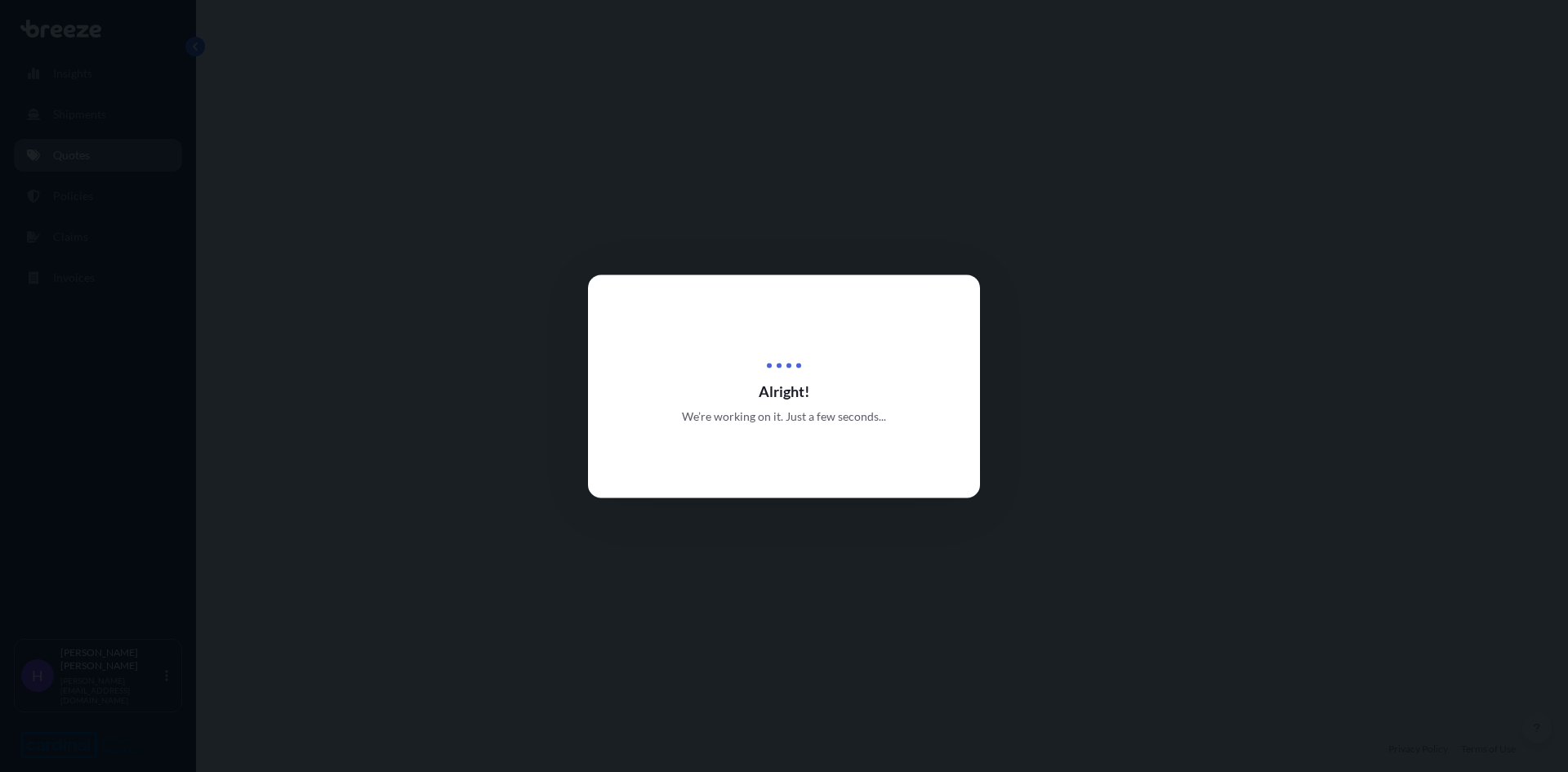
select select "Road"
select select "Sea"
select select "Road"
select select "2"
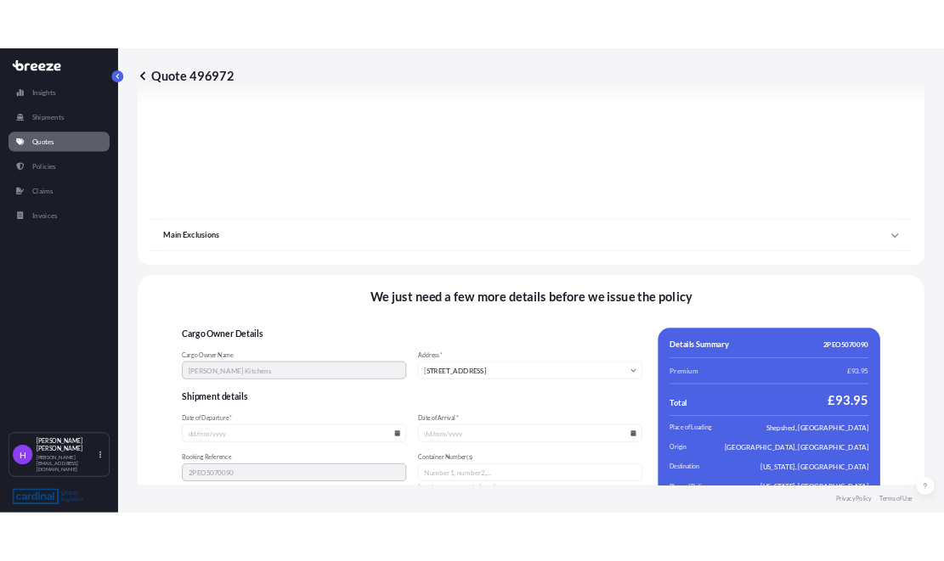
scroll to position [2230, 0]
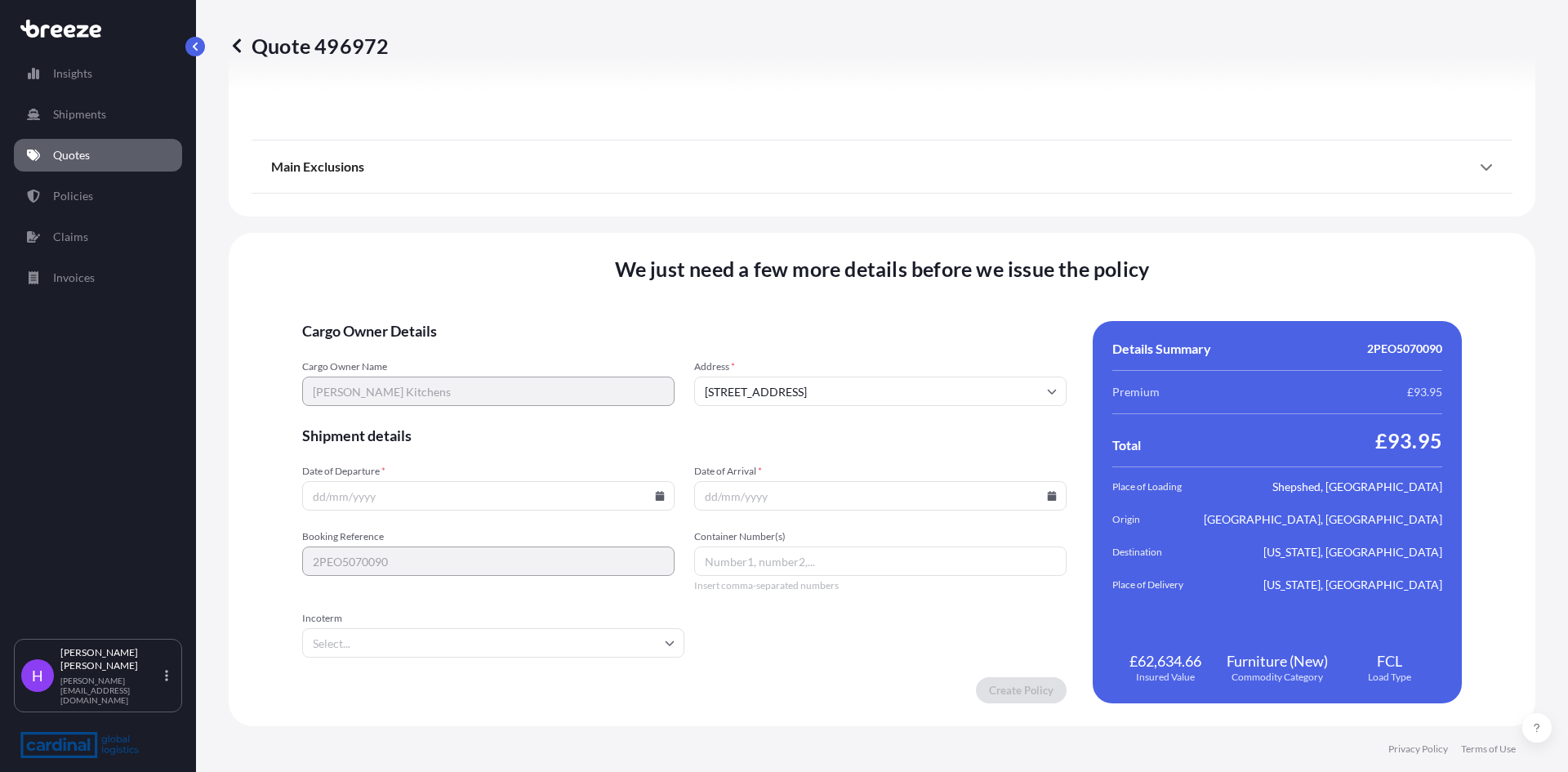
click at [393, 496] on input "Date of Departure *" at bounding box center [487, 495] width 372 height 30
click at [332, 496] on input "Date of Departure *" at bounding box center [487, 495] width 372 height 30
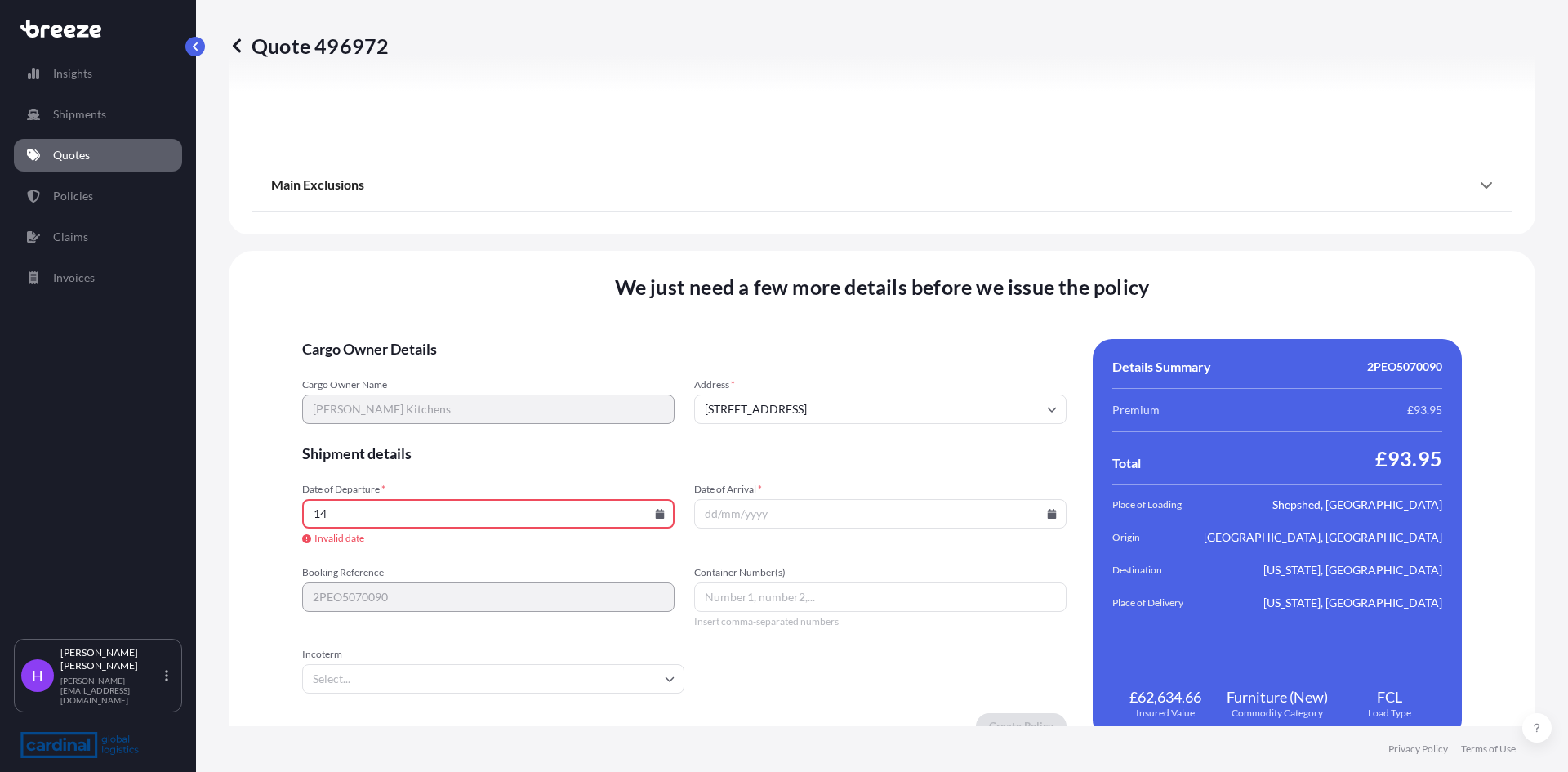
type input "1"
click at [669, 514] on input "Date of Departure *" at bounding box center [487, 513] width 372 height 30
click at [655, 516] on icon at bounding box center [660, 513] width 10 height 10
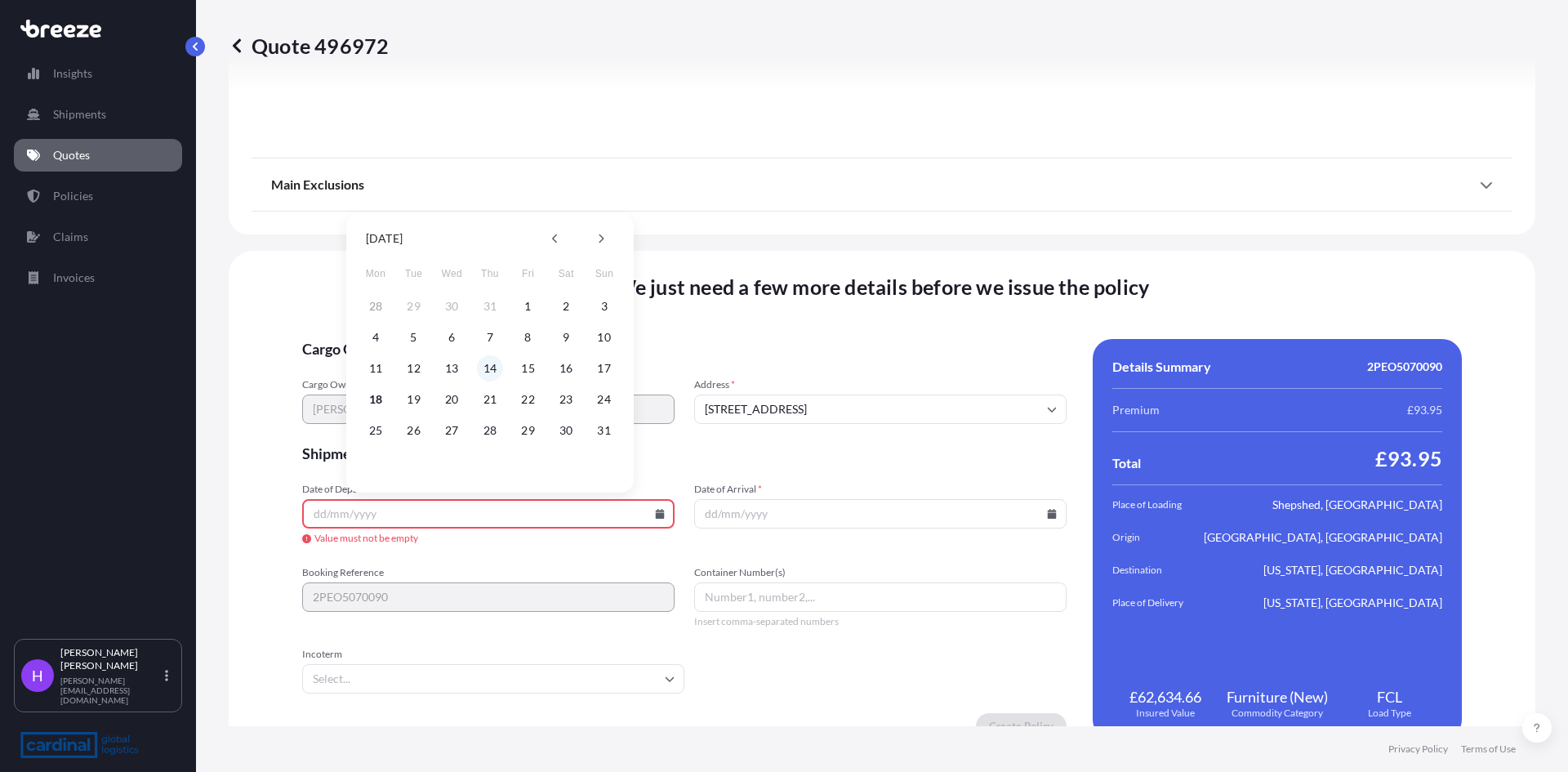
click at [491, 375] on button "14" at bounding box center [489, 368] width 26 height 26
type input "[DATE]"
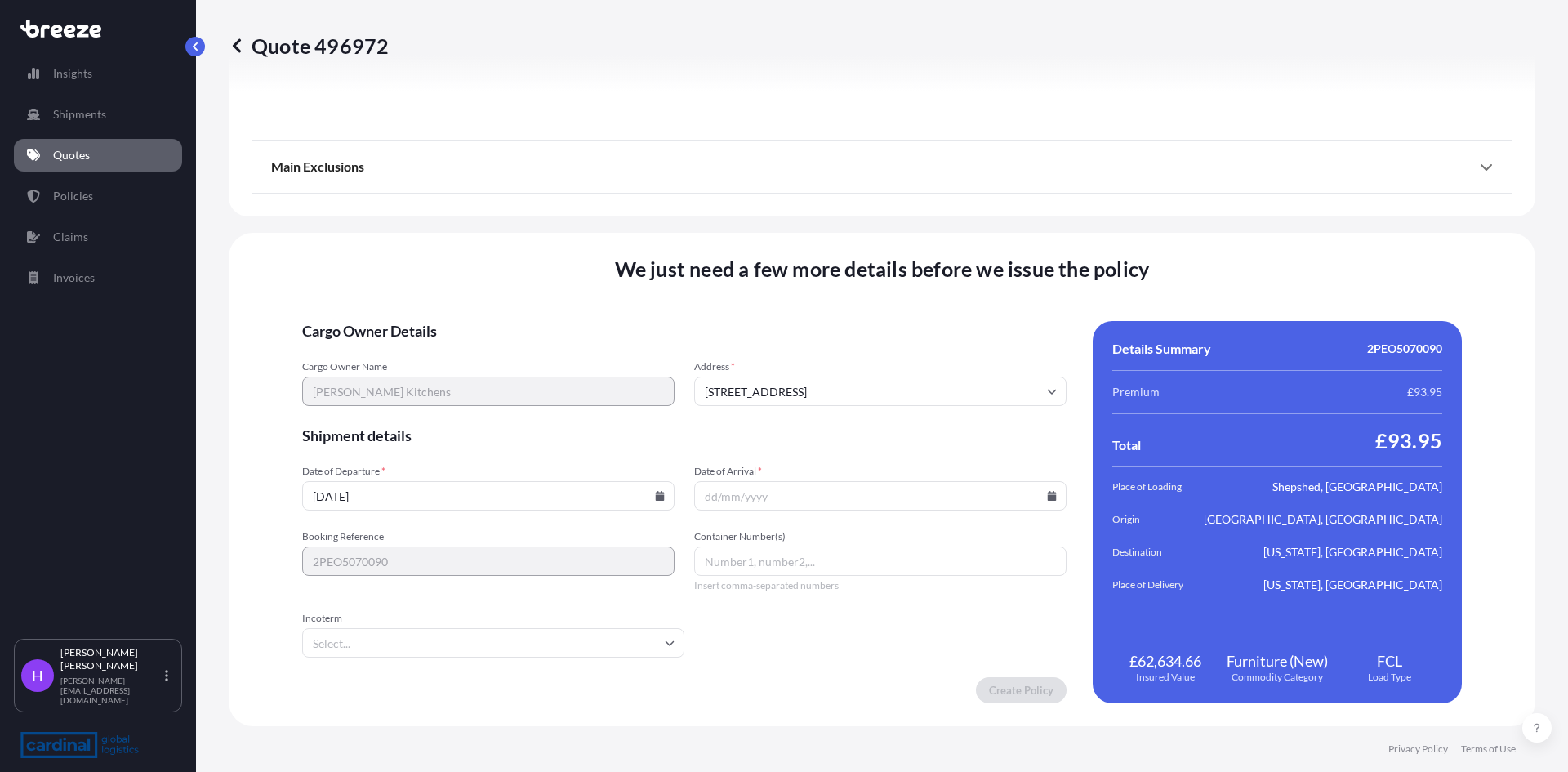
click at [737, 487] on input "Date of Arrival *" at bounding box center [880, 495] width 372 height 30
click at [1048, 496] on icon at bounding box center [1052, 496] width 9 height 10
click at [876, 415] on button "28" at bounding box center [873, 411] width 26 height 26
type input "[DATE]"
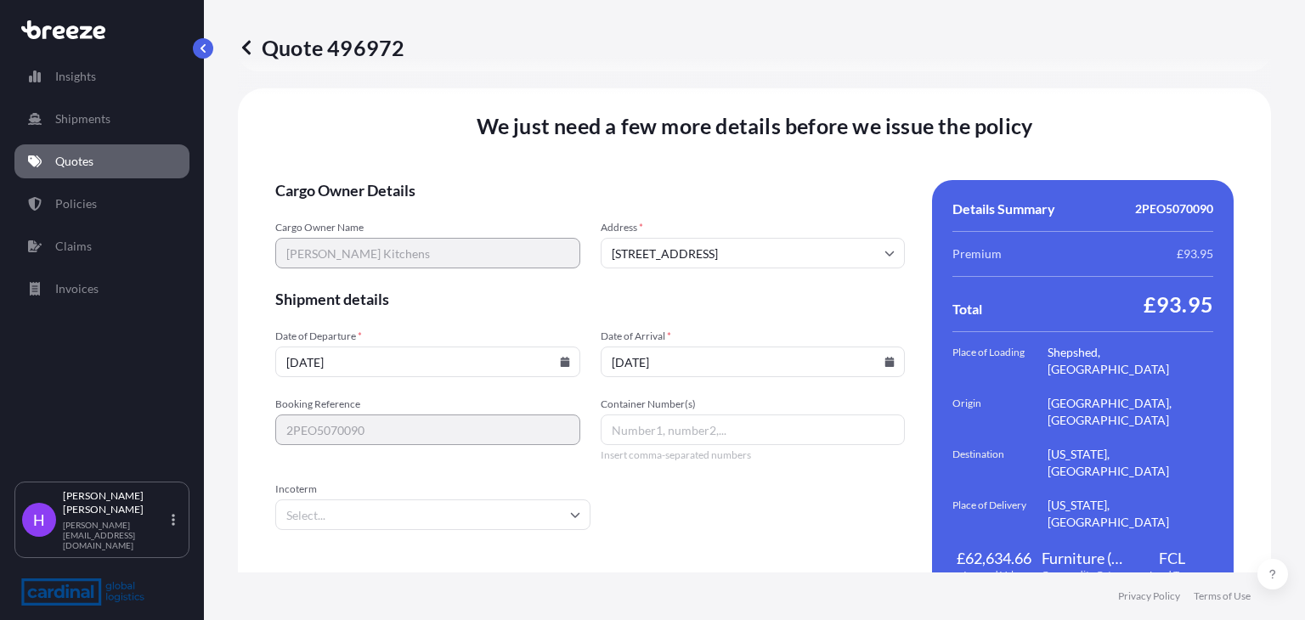
scroll to position [2409, 0]
click at [648, 414] on input "Container Number(s)" at bounding box center [753, 429] width 305 height 31
paste input "ACLU9722493"
type input "ACLU9722493"
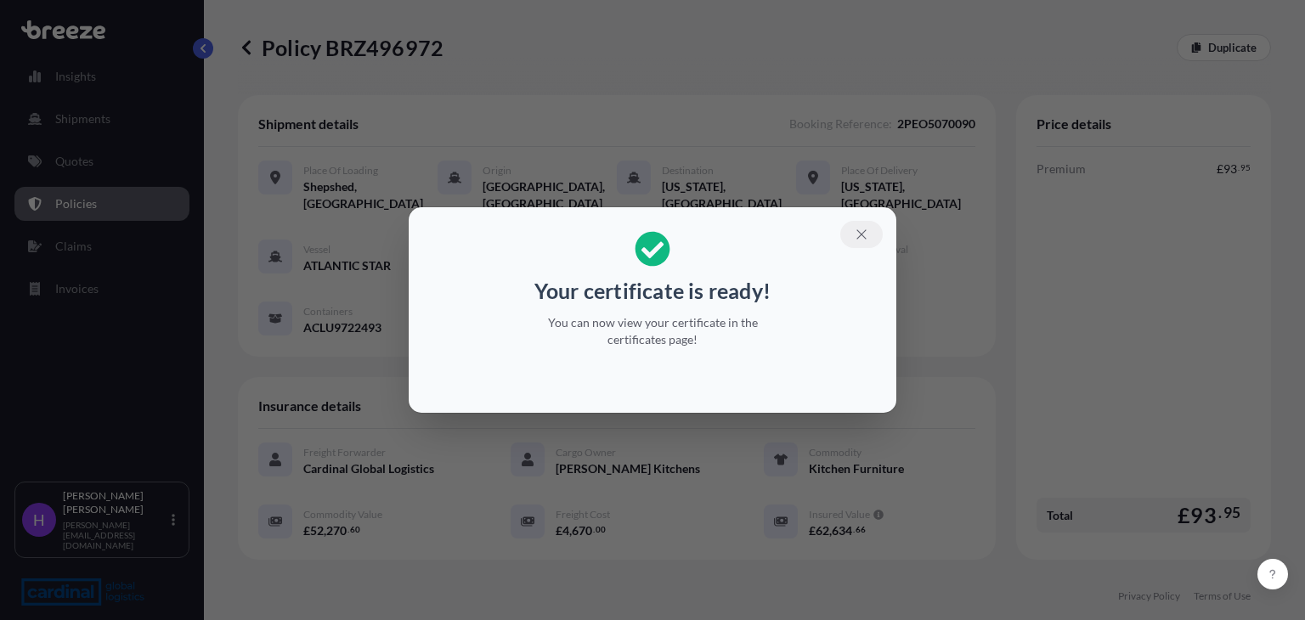
click at [865, 232] on icon "button" at bounding box center [861, 234] width 15 height 15
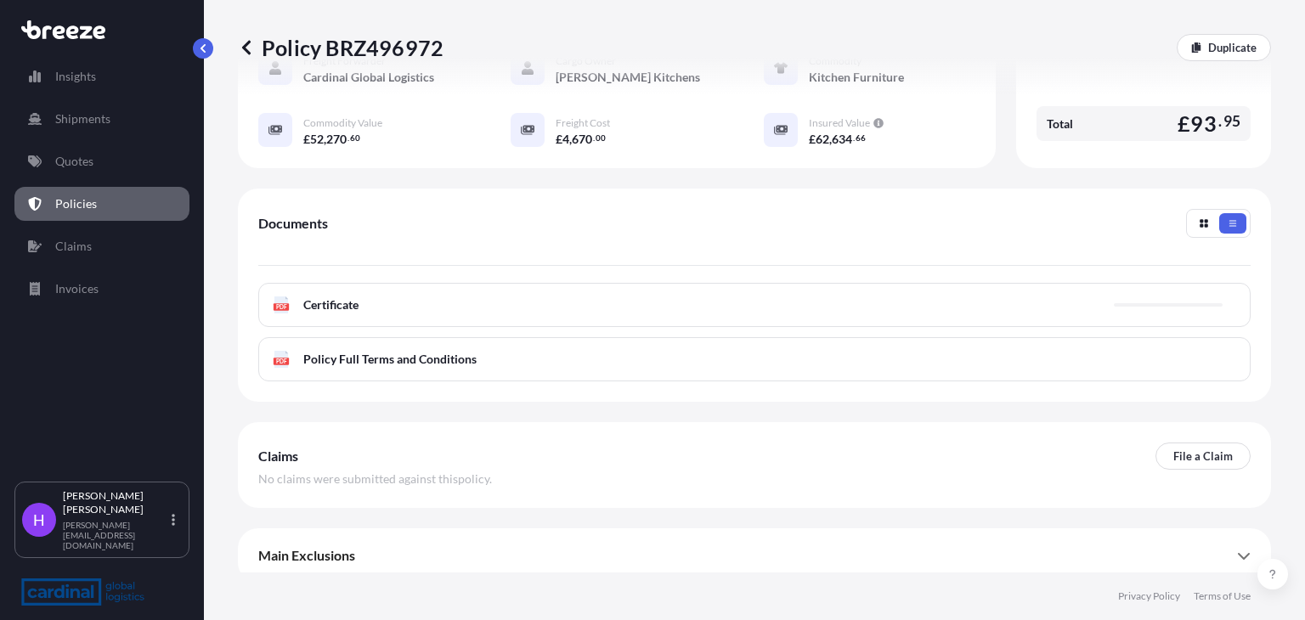
scroll to position [400, 0]
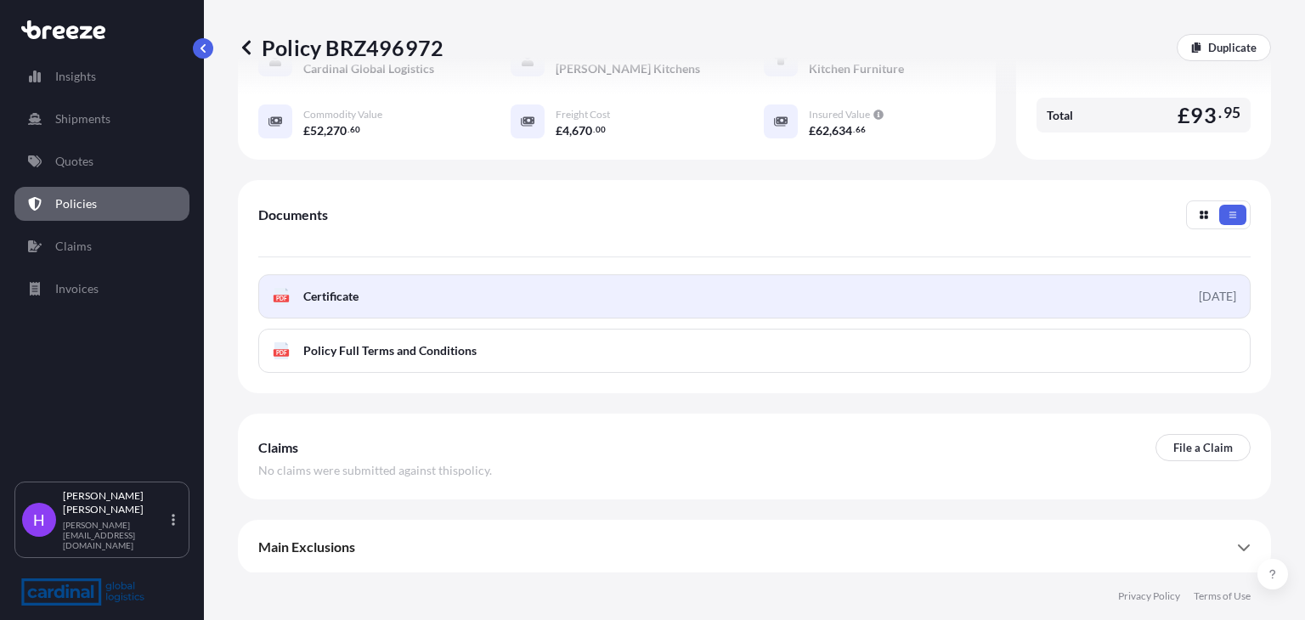
click at [341, 299] on span "Certificate" at bounding box center [330, 296] width 55 height 17
